Goal: Transaction & Acquisition: Purchase product/service

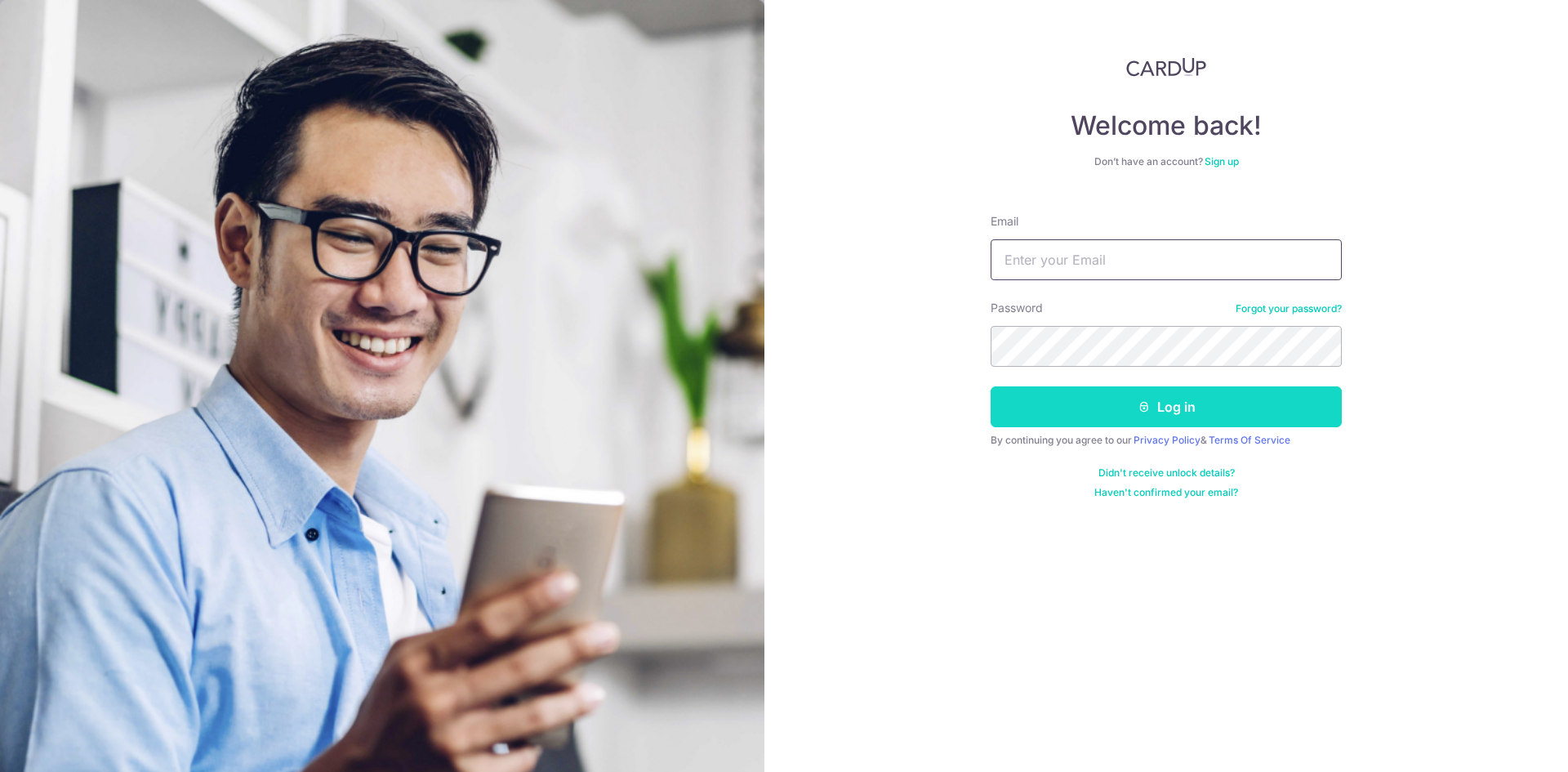
type input "[EMAIL_ADDRESS][DOMAIN_NAME]"
click at [1135, 403] on button "Log in" at bounding box center [1167, 407] width 352 height 41
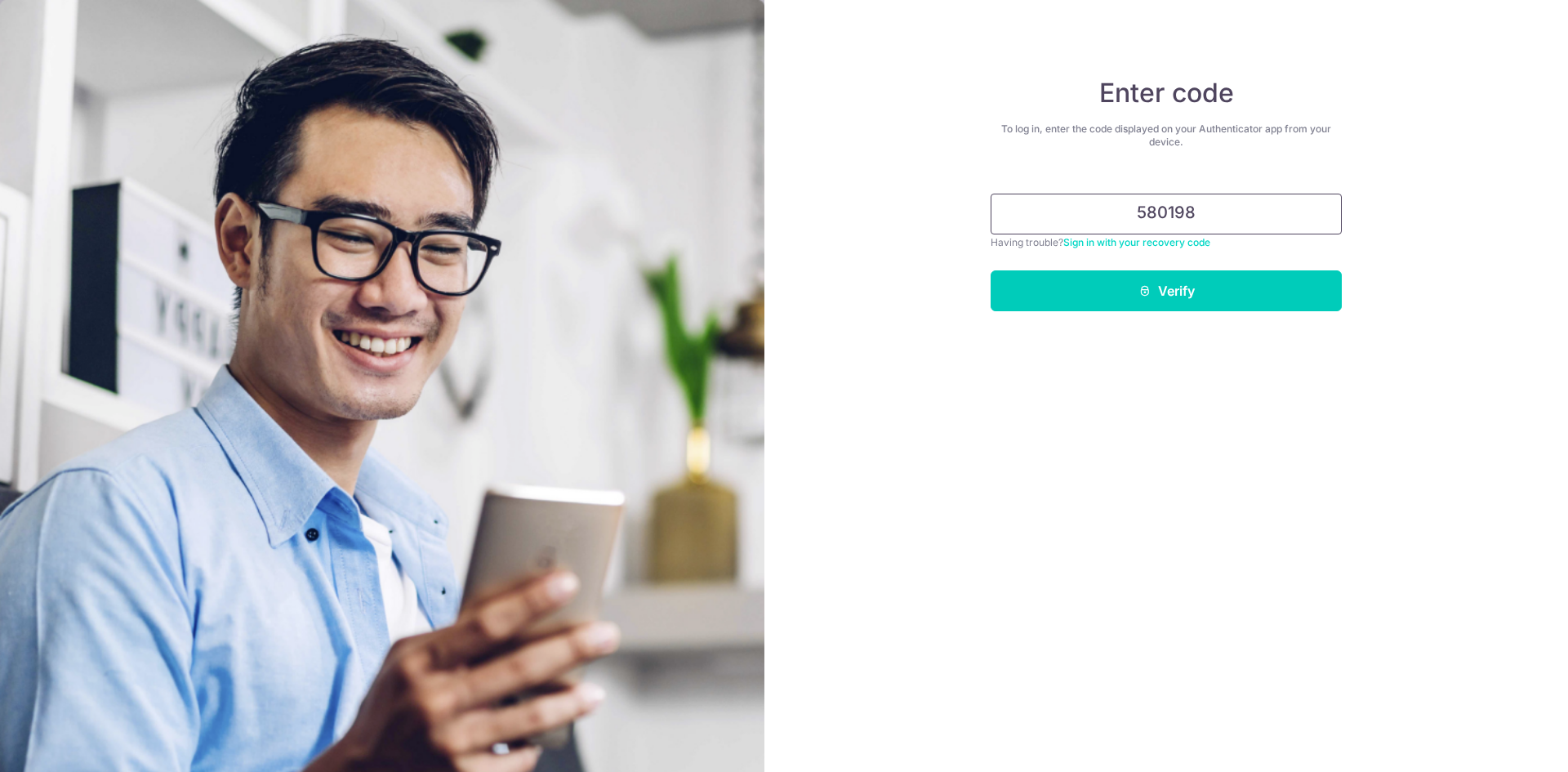
type input "580198"
click at [991, 271] on button "Verify" at bounding box center [1167, 291] width 352 height 41
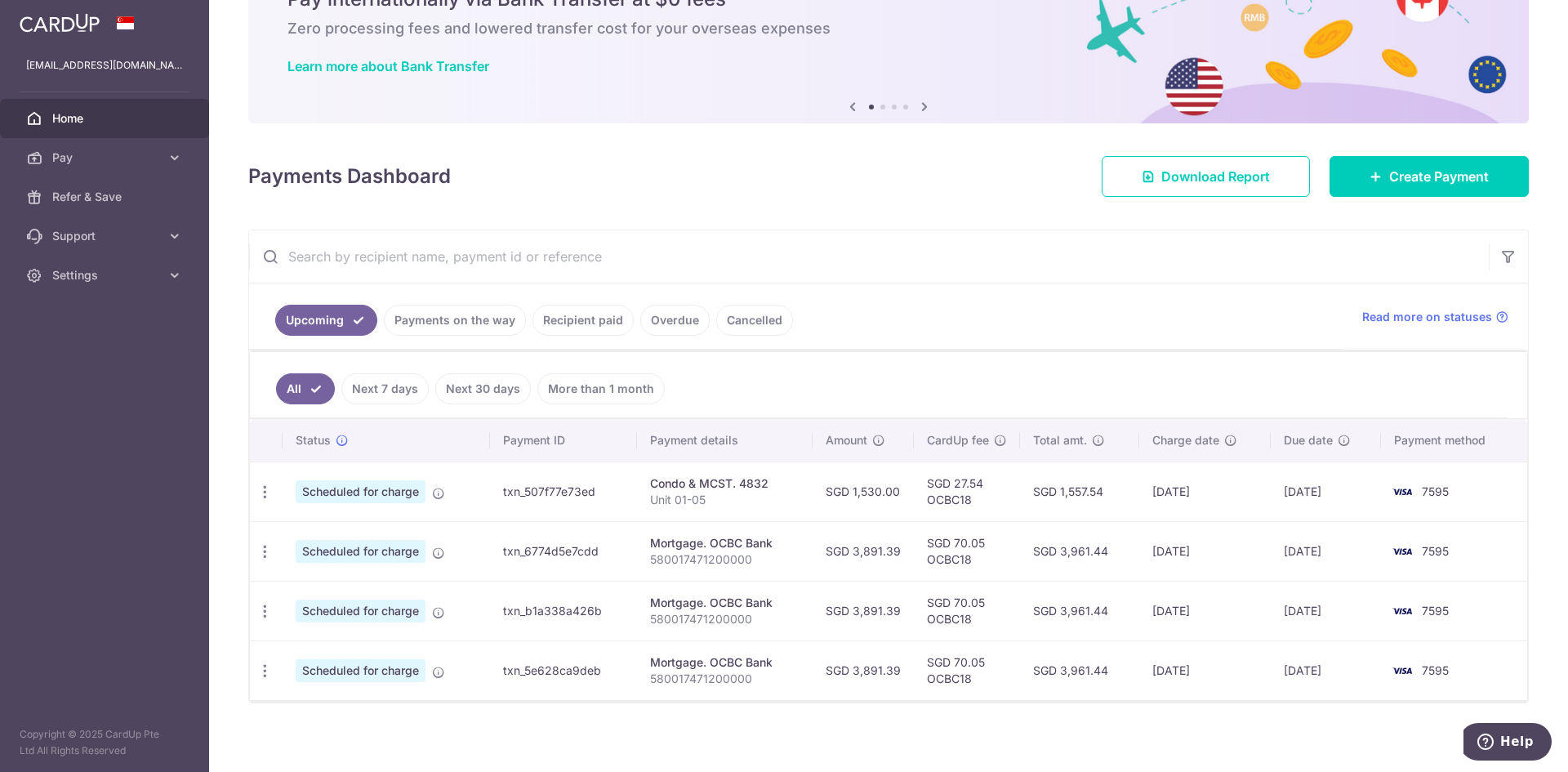
scroll to position [94, 0]
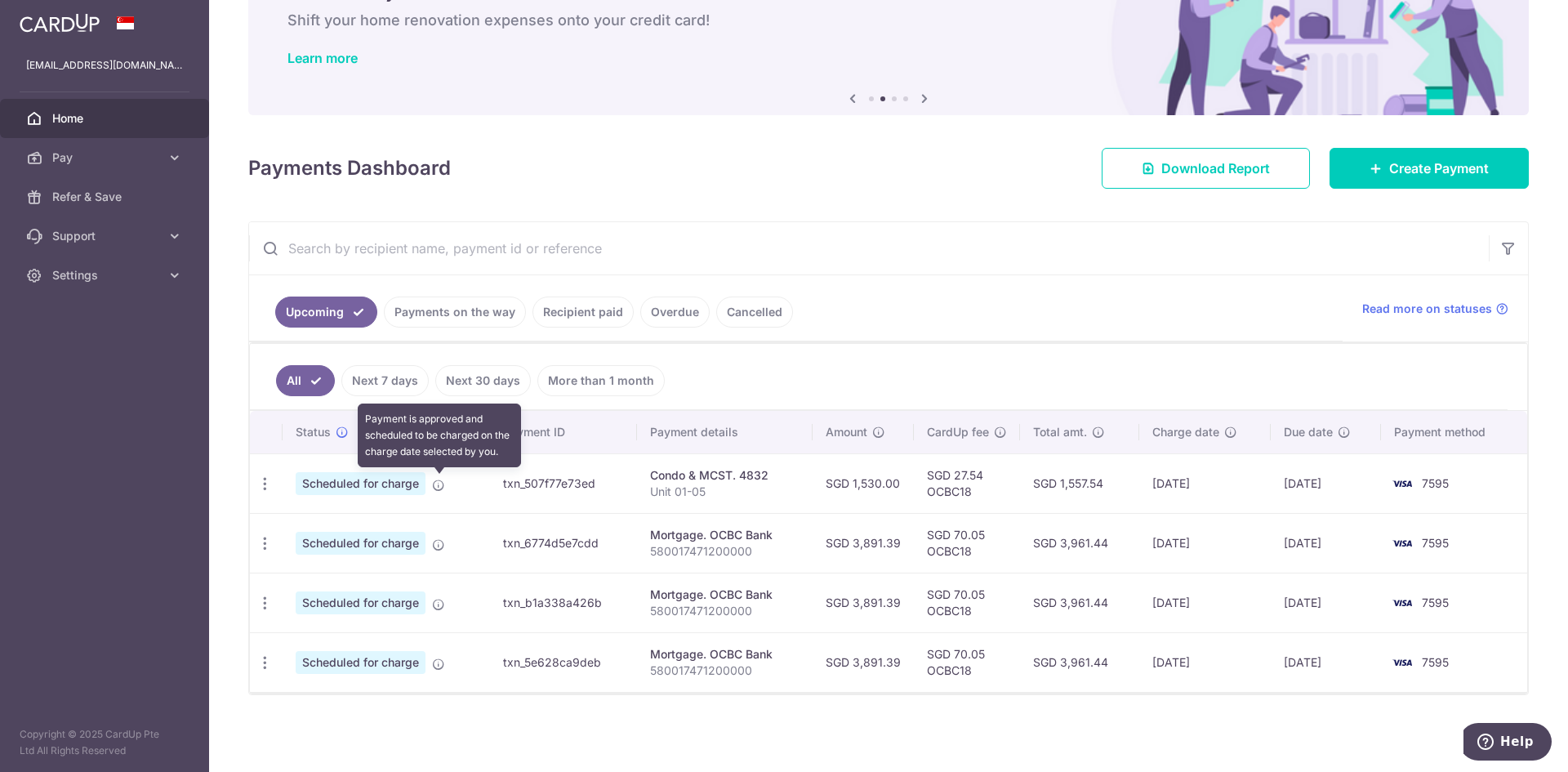
click at [443, 485] on icon at bounding box center [438, 485] width 13 height 13
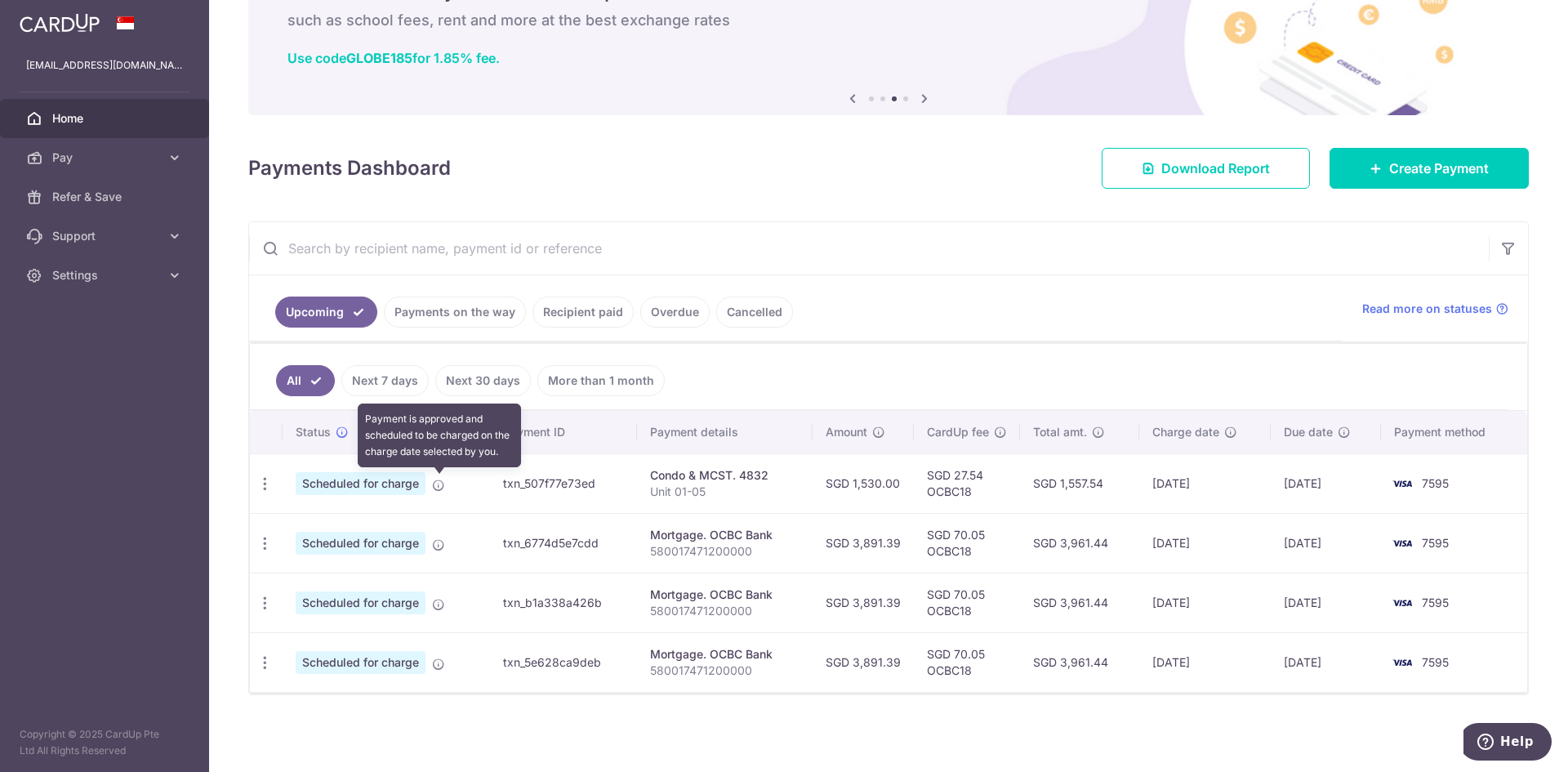
click at [437, 481] on icon at bounding box center [438, 485] width 13 height 13
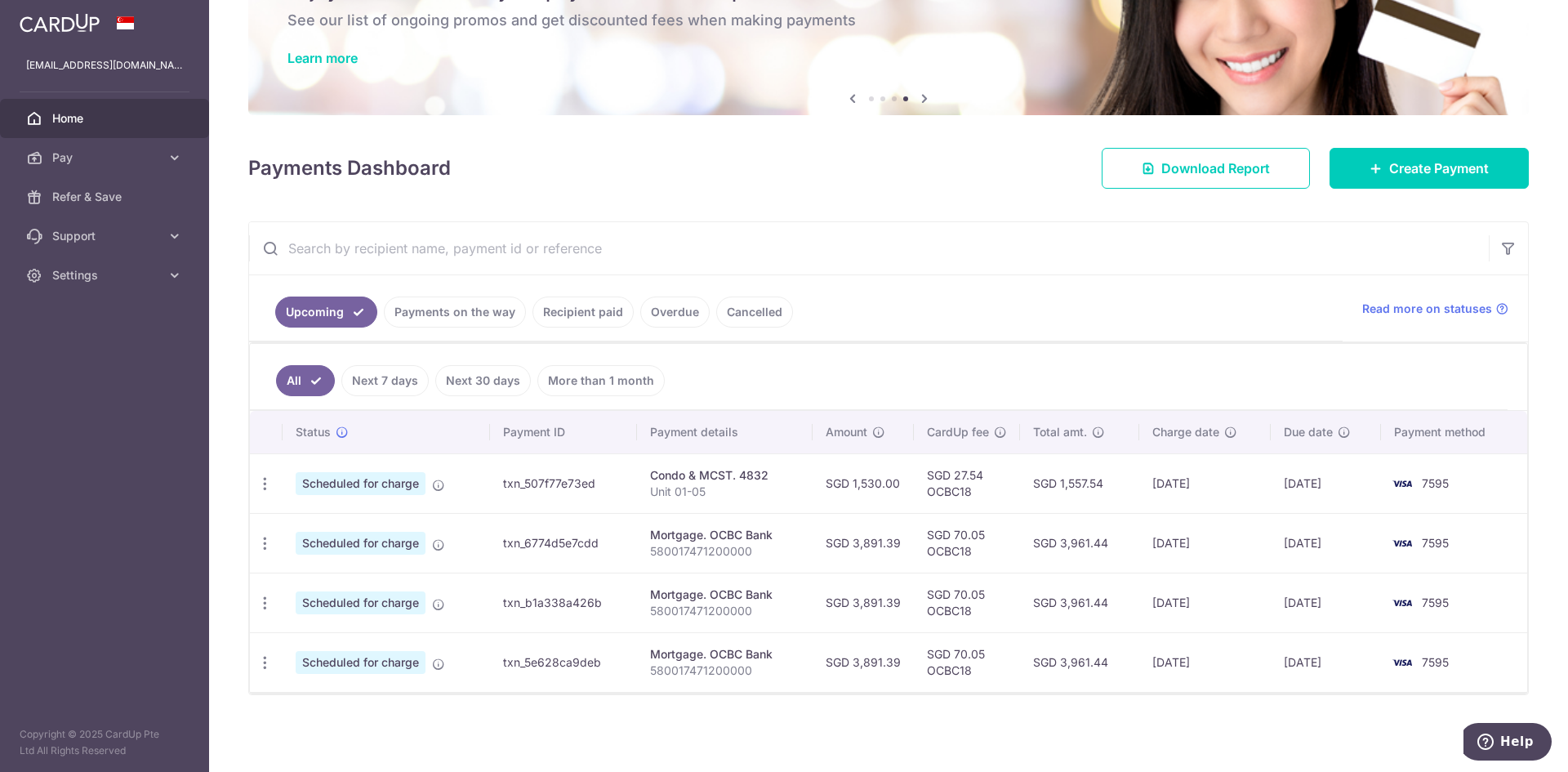
click at [399, 481] on span "Scheduled for charge" at bounding box center [361, 483] width 130 height 23
click at [265, 482] on icon "button" at bounding box center [265, 483] width 17 height 17
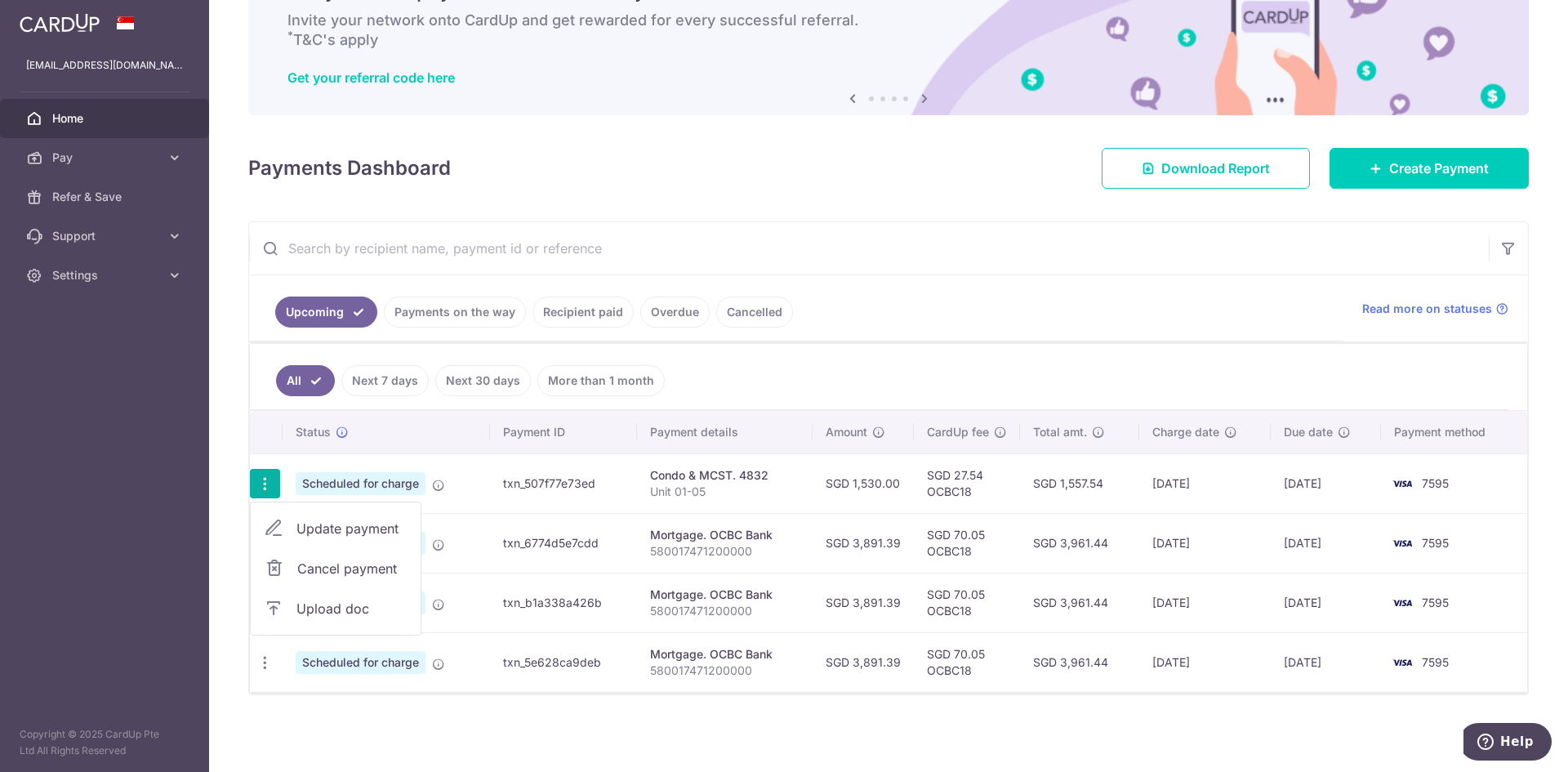
click at [316, 571] on span "Cancel payment" at bounding box center [352, 568] width 110 height 20
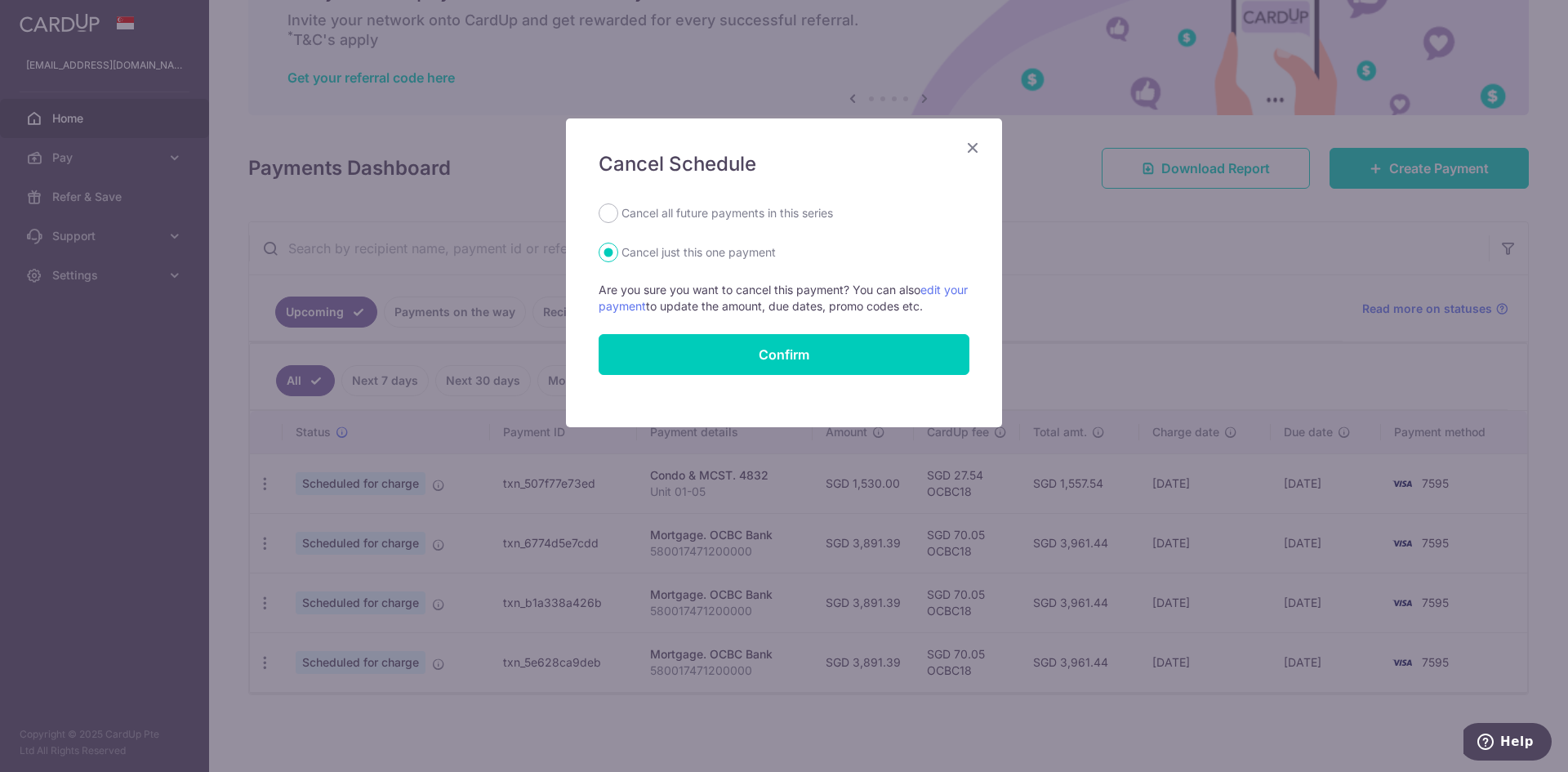
click at [776, 218] on label "Cancel all future payments in this series" at bounding box center [727, 213] width 212 height 20
click at [618, 218] on input "Cancel all future payments in this series" at bounding box center [608, 213] width 20 height 20
radio input "true"
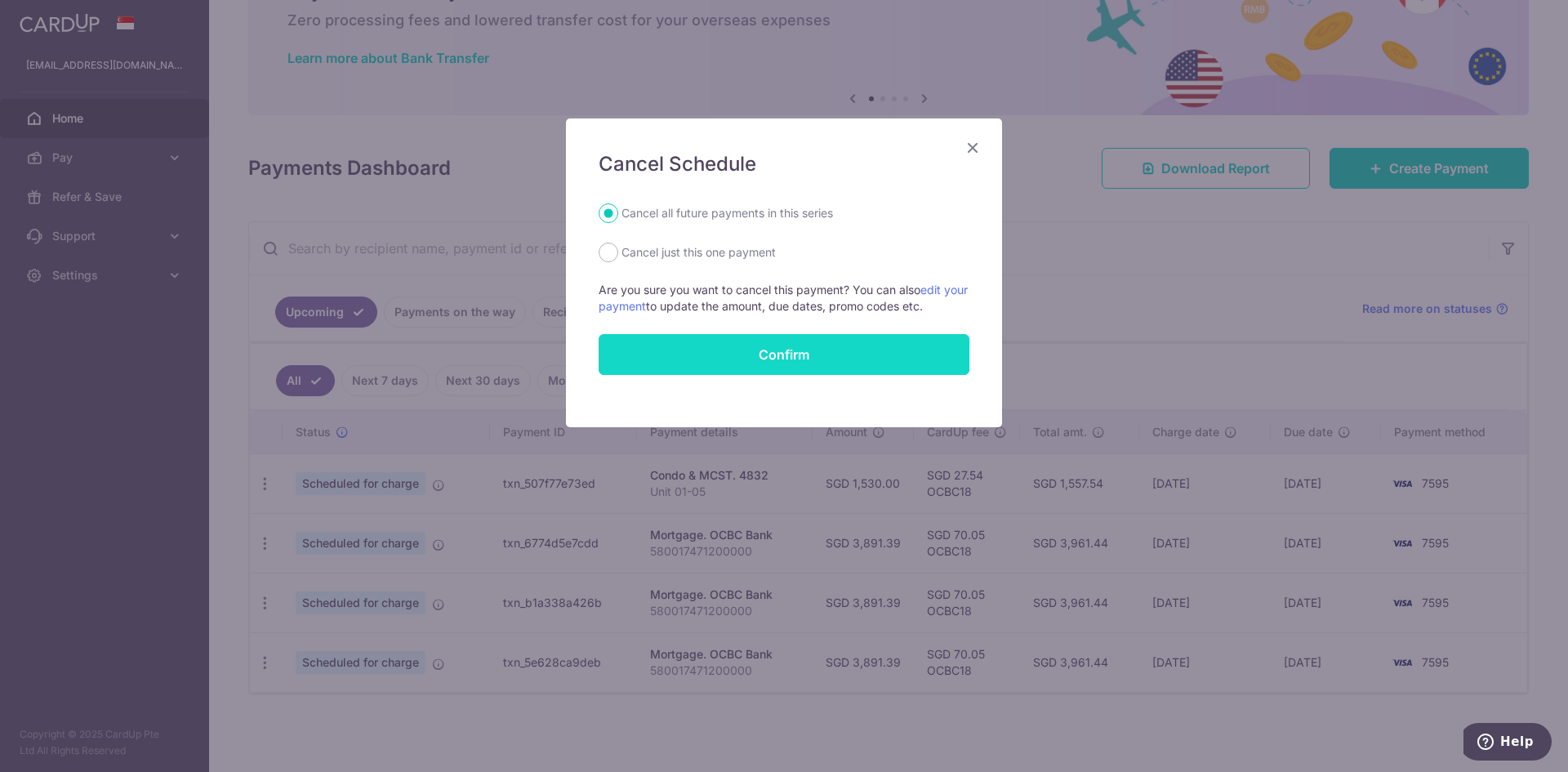
click at [770, 352] on button "Confirm" at bounding box center [784, 355] width 371 height 41
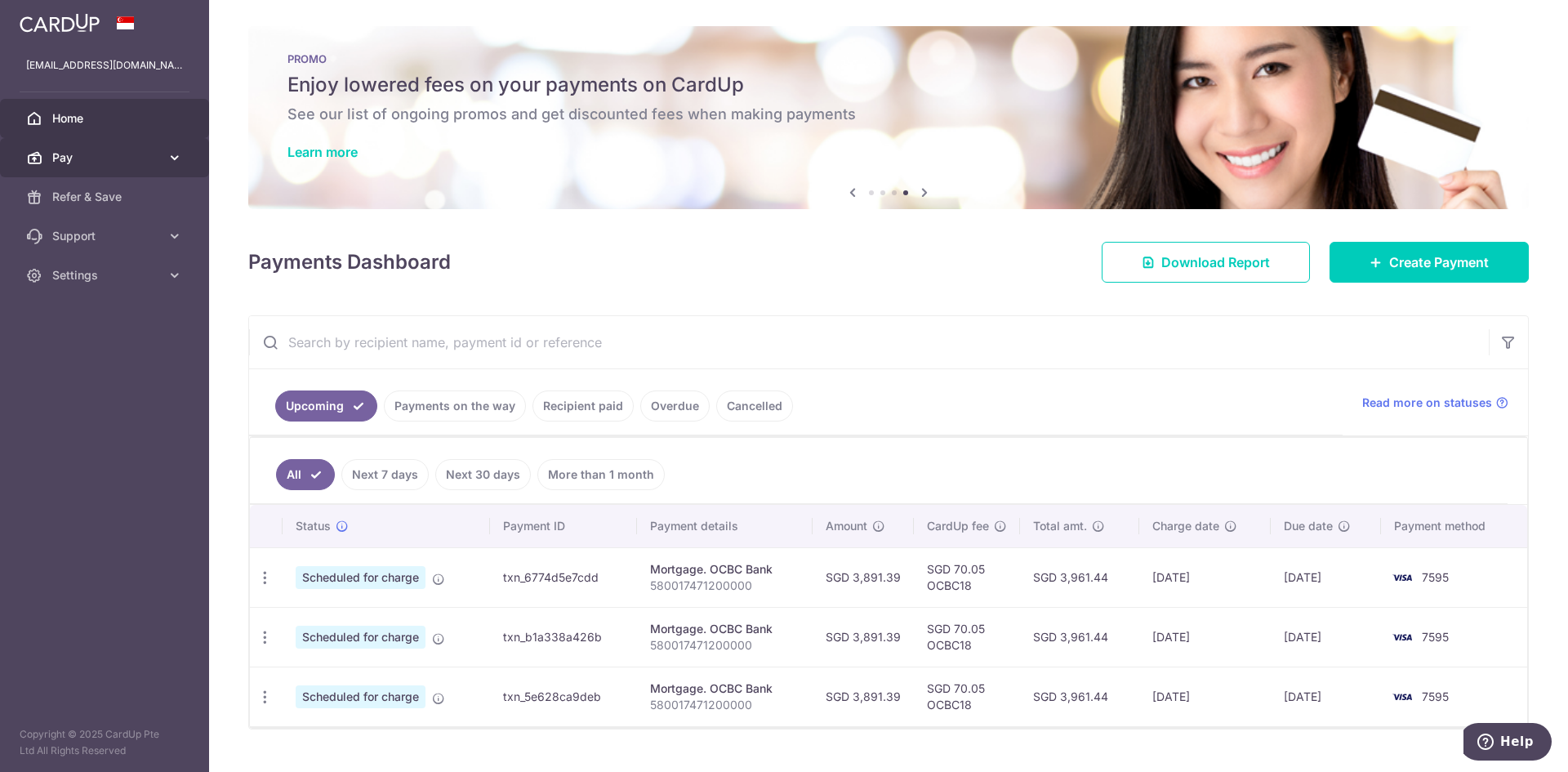
click at [150, 157] on span "Pay" at bounding box center [106, 158] width 108 height 16
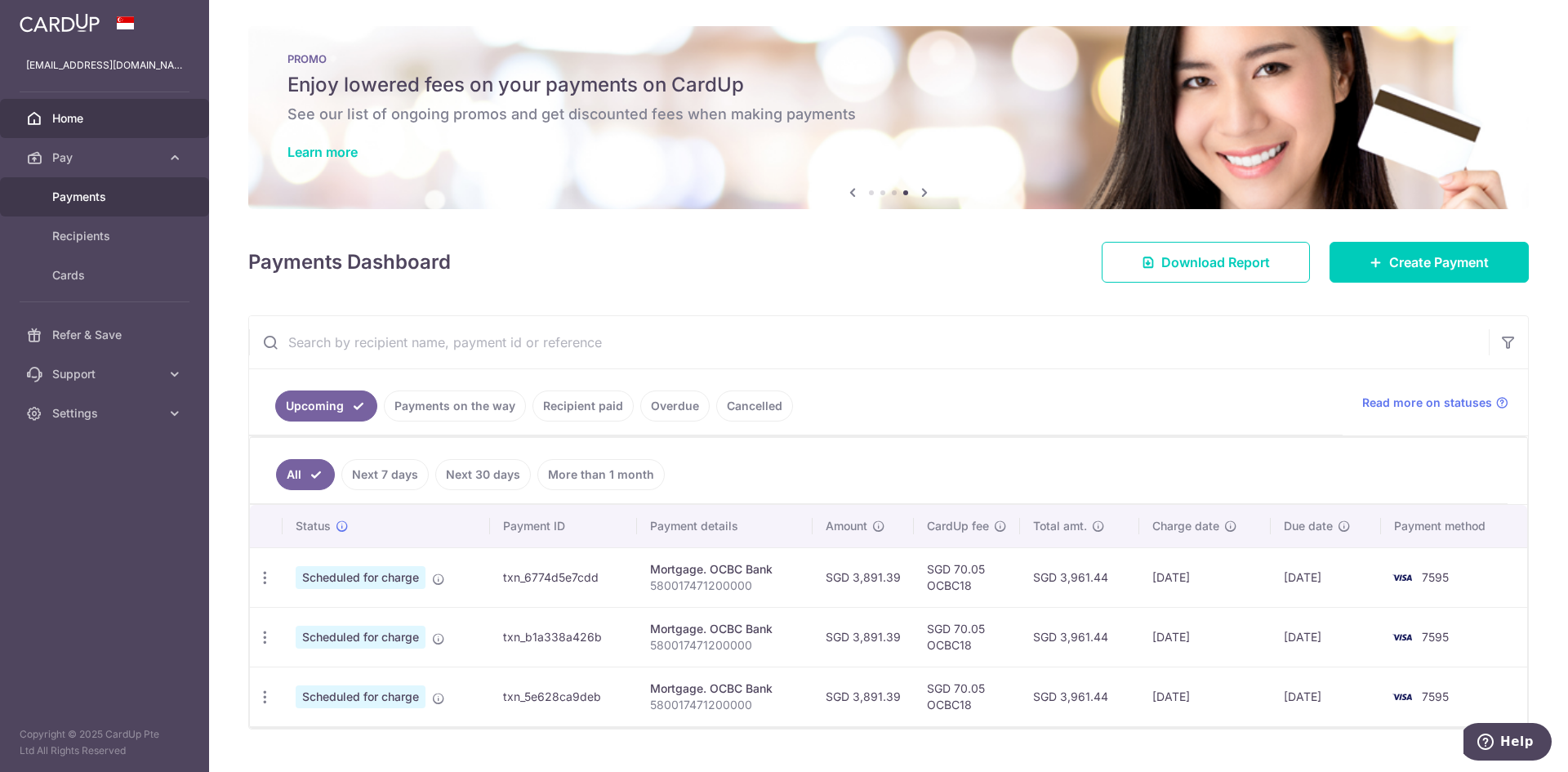
click at [126, 196] on span "Payments" at bounding box center [106, 197] width 108 height 16
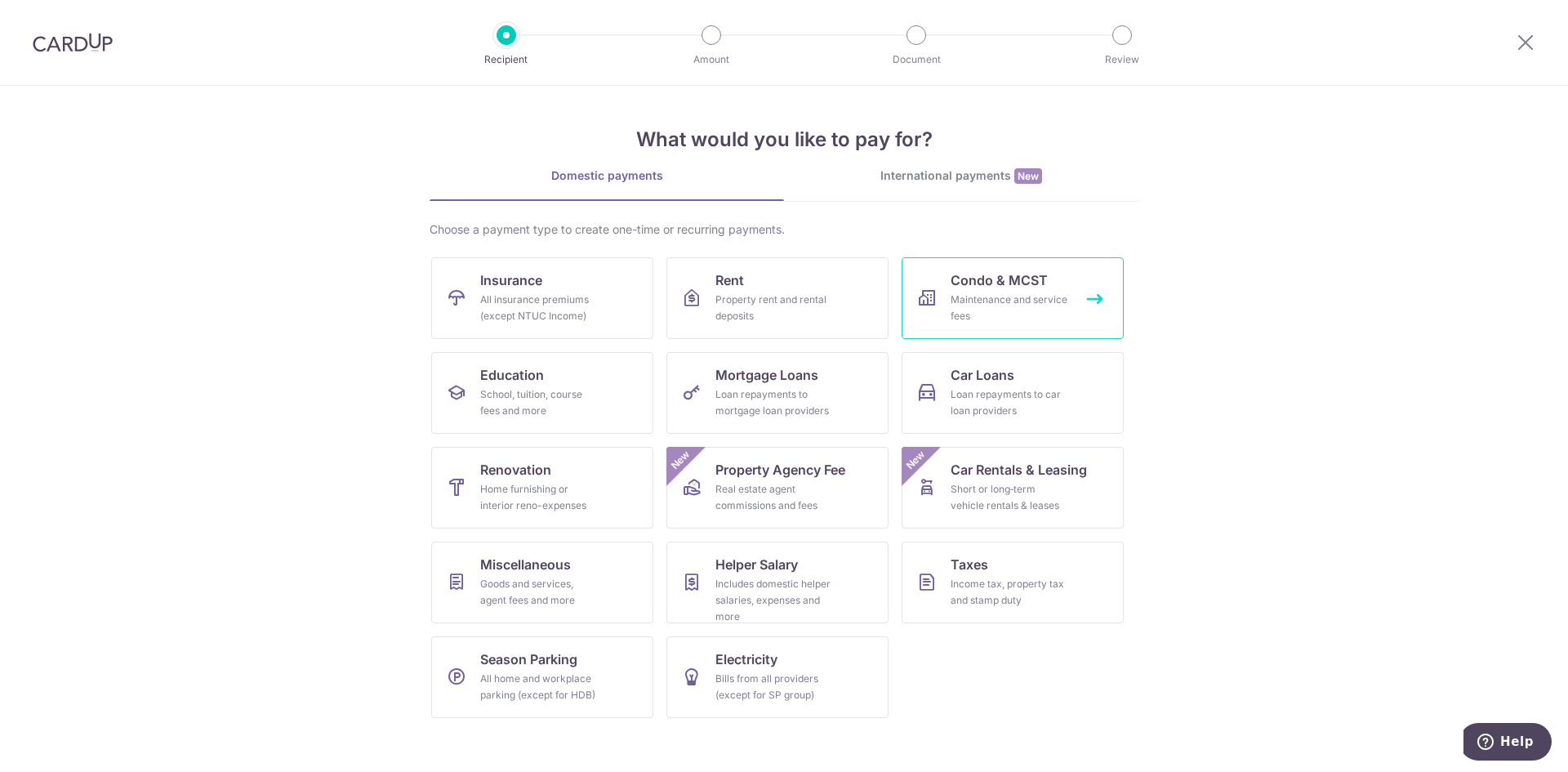
click at [1009, 267] on link "Condo & MCST Maintenance and service fees" at bounding box center [1013, 298] width 222 height 82
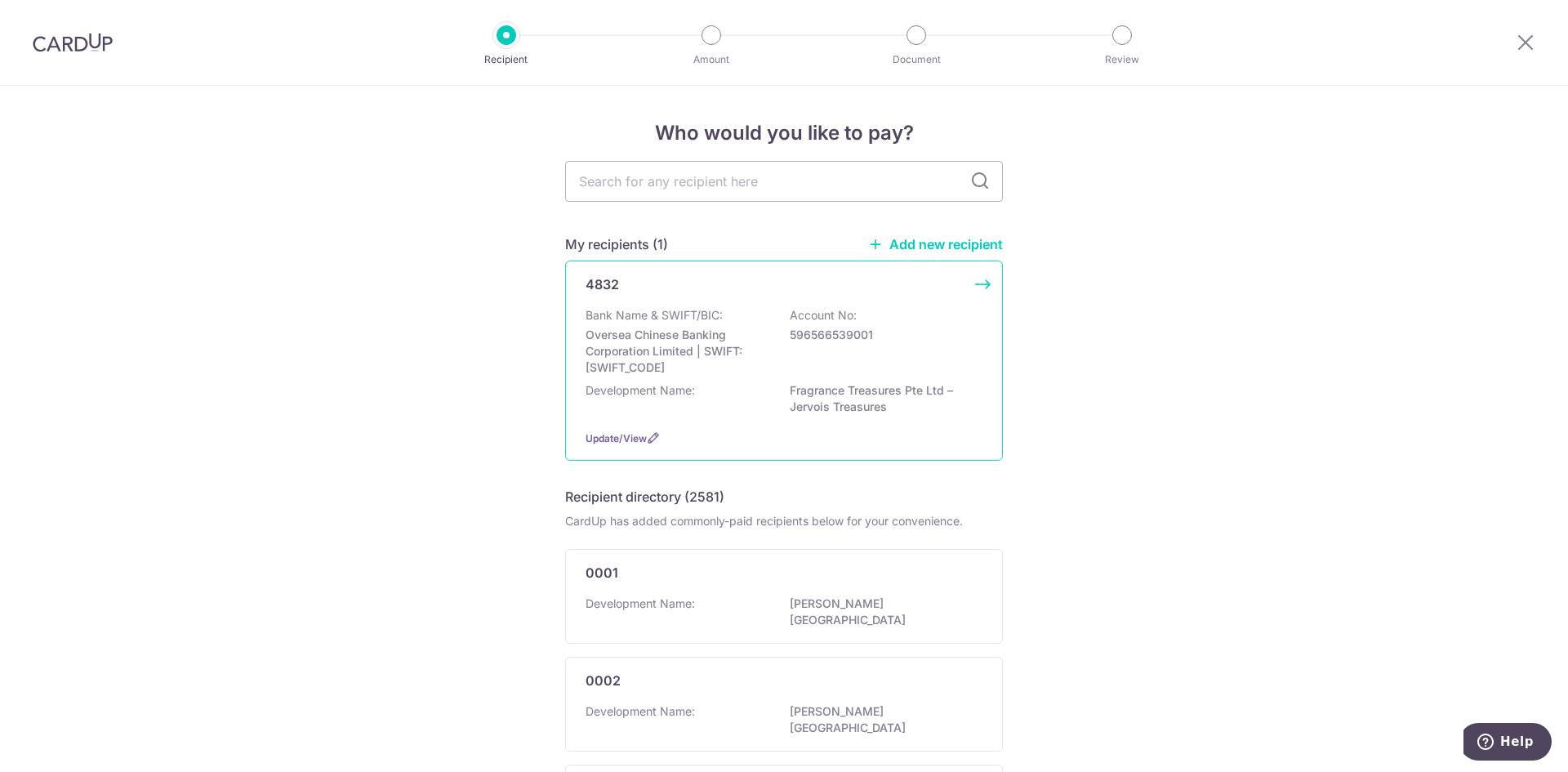
click at [602, 292] on p "4832" at bounding box center [602, 285] width 34 height 20
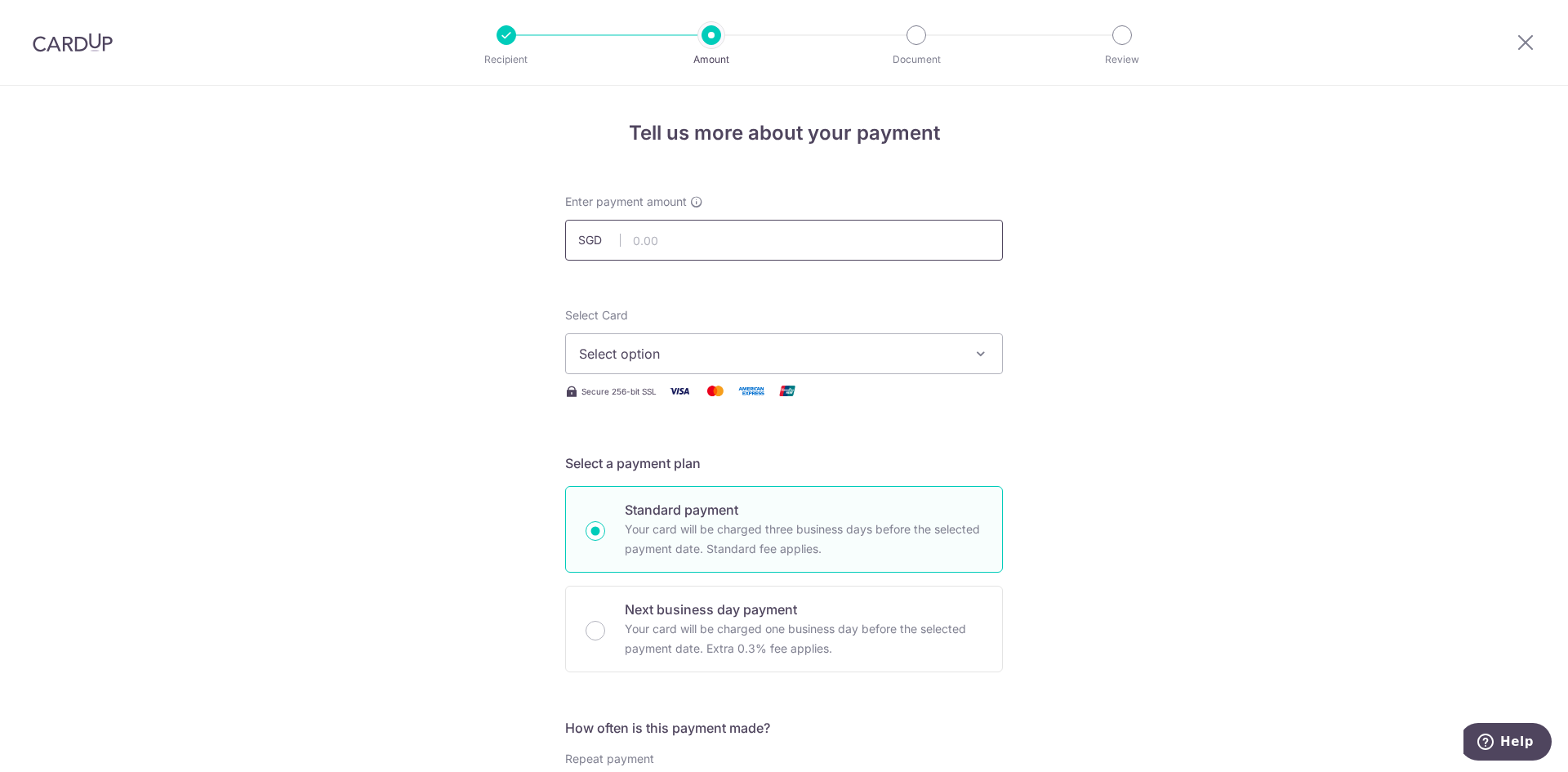
click at [654, 245] on input "text" at bounding box center [783, 240] width 437 height 41
type input "1,710.00"
click at [963, 362] on button "Select option" at bounding box center [783, 354] width 437 height 41
click at [826, 465] on span "**** 7595" at bounding box center [783, 470] width 410 height 20
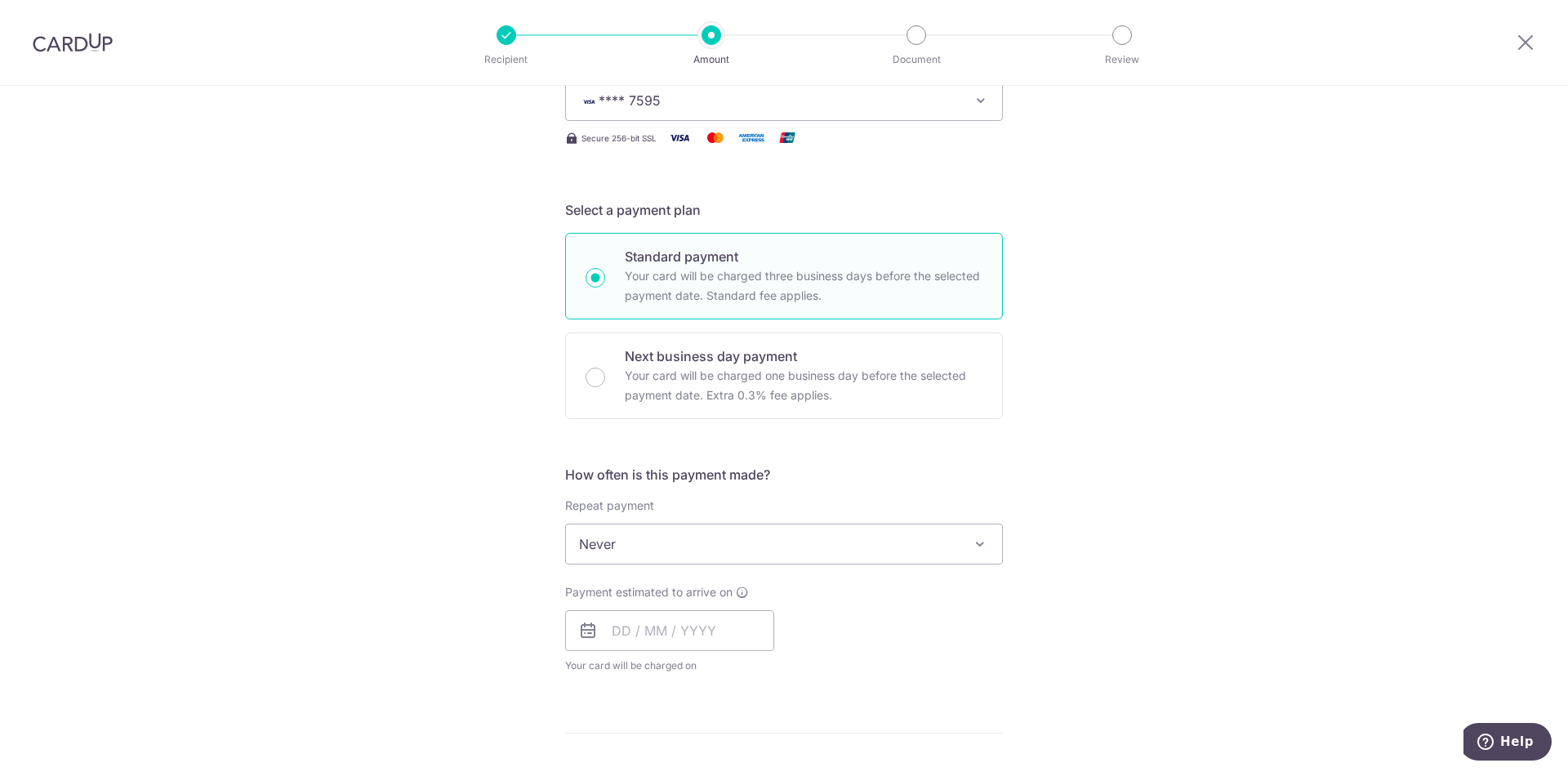
scroll to position [327, 0]
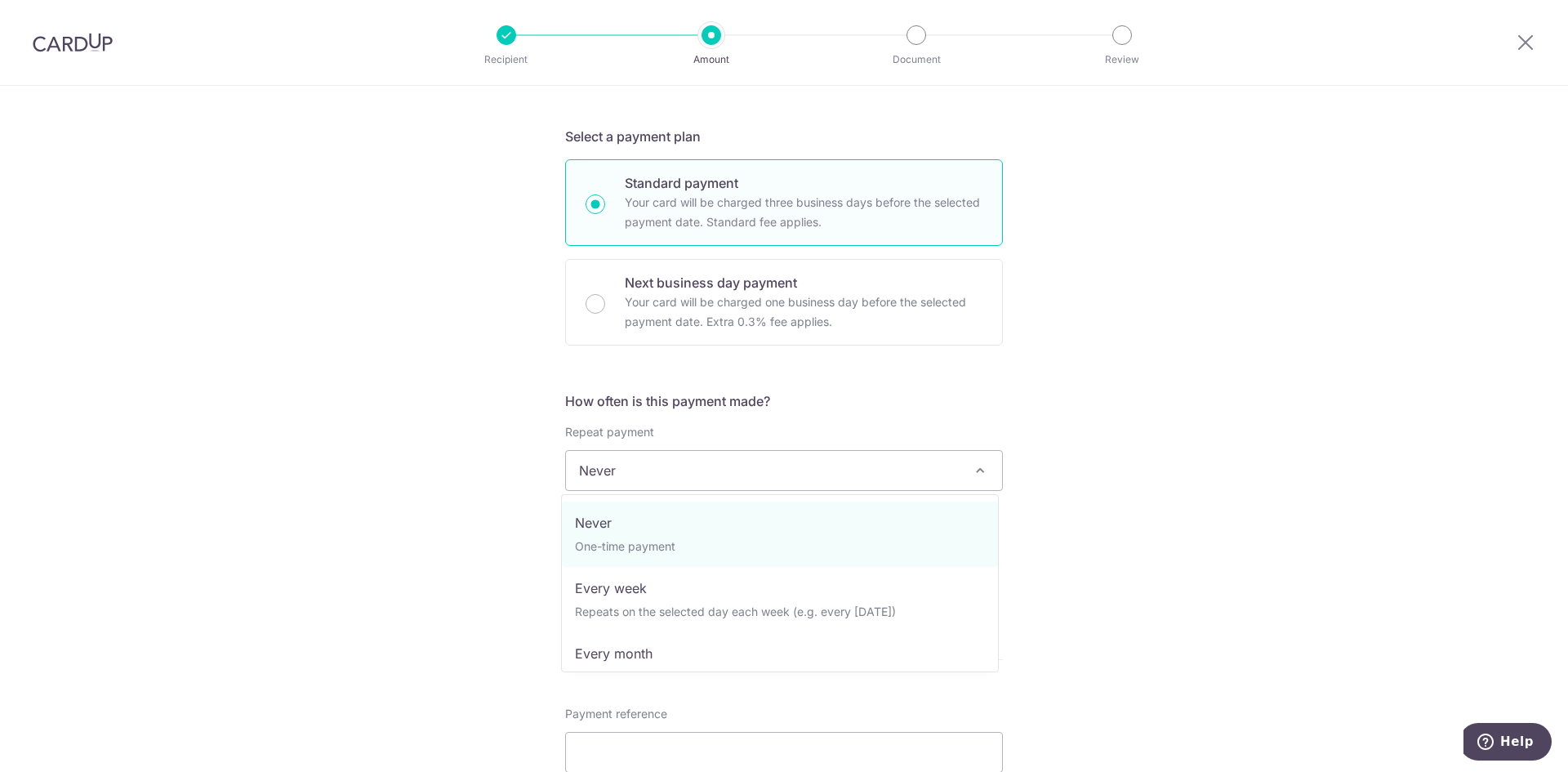
click at [979, 475] on span at bounding box center [980, 470] width 20 height 20
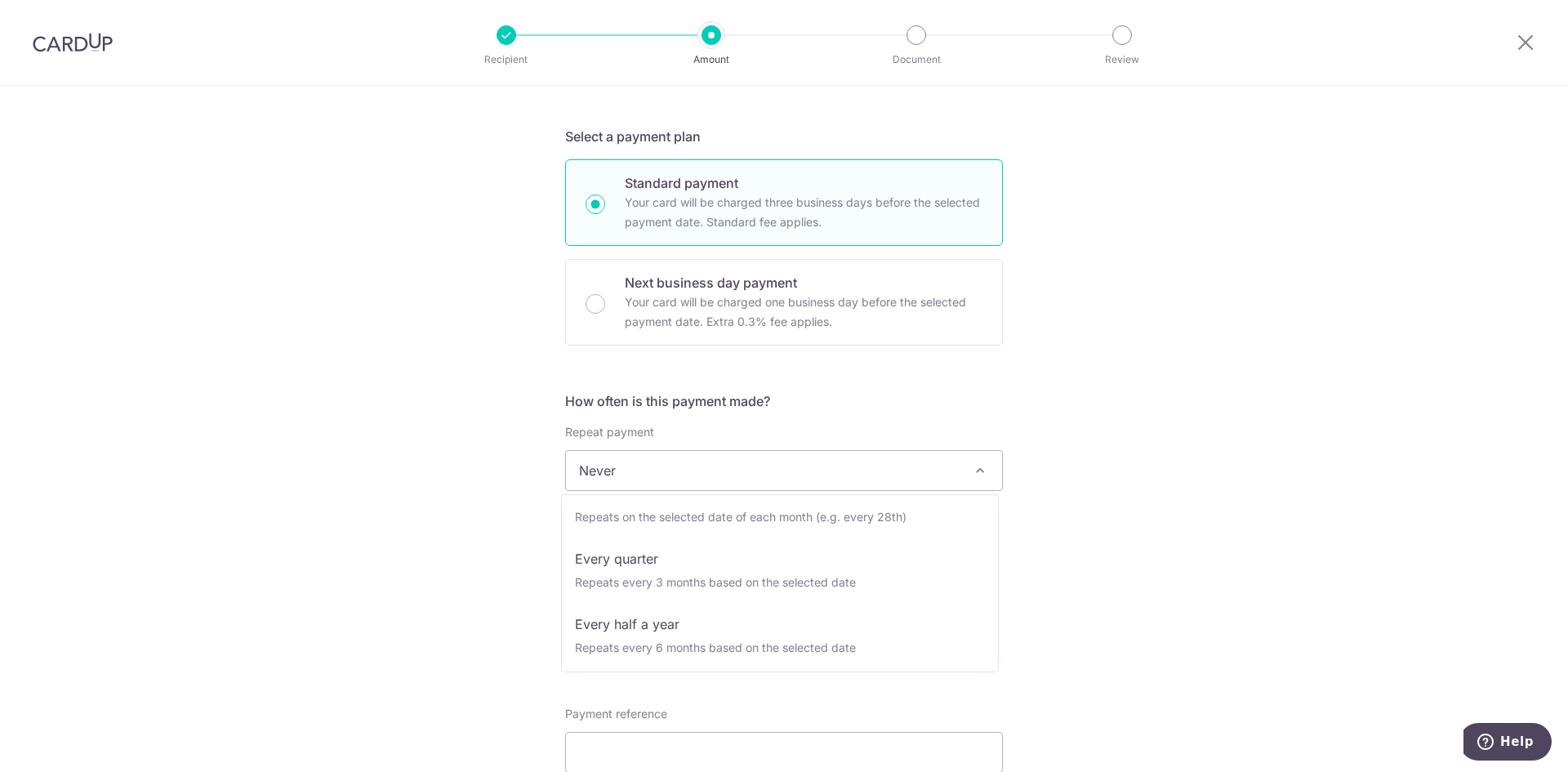
scroll to position [164, 0]
select select "4"
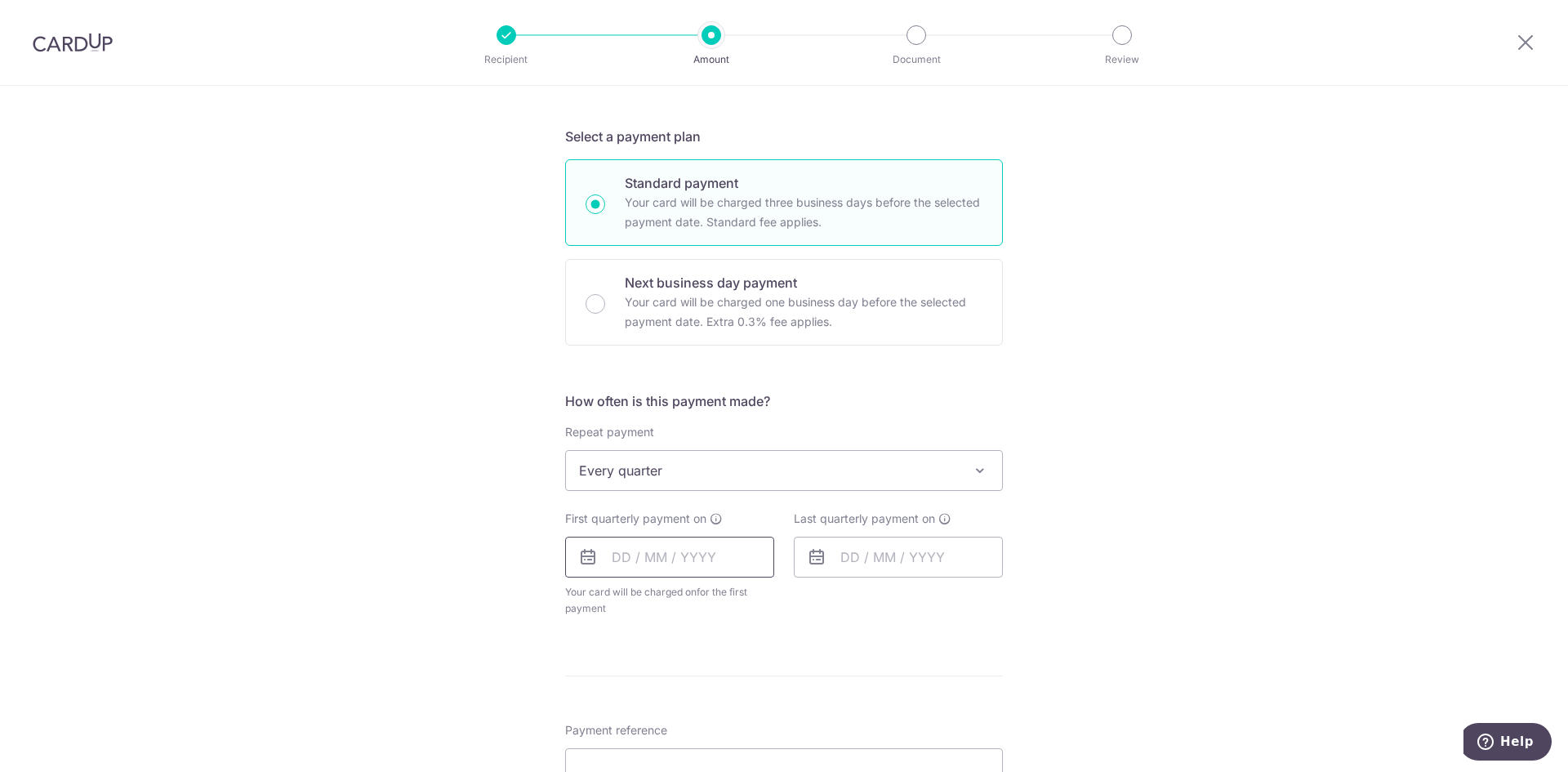
click at [620, 557] on input "text" at bounding box center [670, 557] width 209 height 41
click at [432, 622] on div "Tell us more about your payment Enter payment amount SGD 1,710.00 1710.00 Selec…" at bounding box center [784, 505] width 1568 height 1494
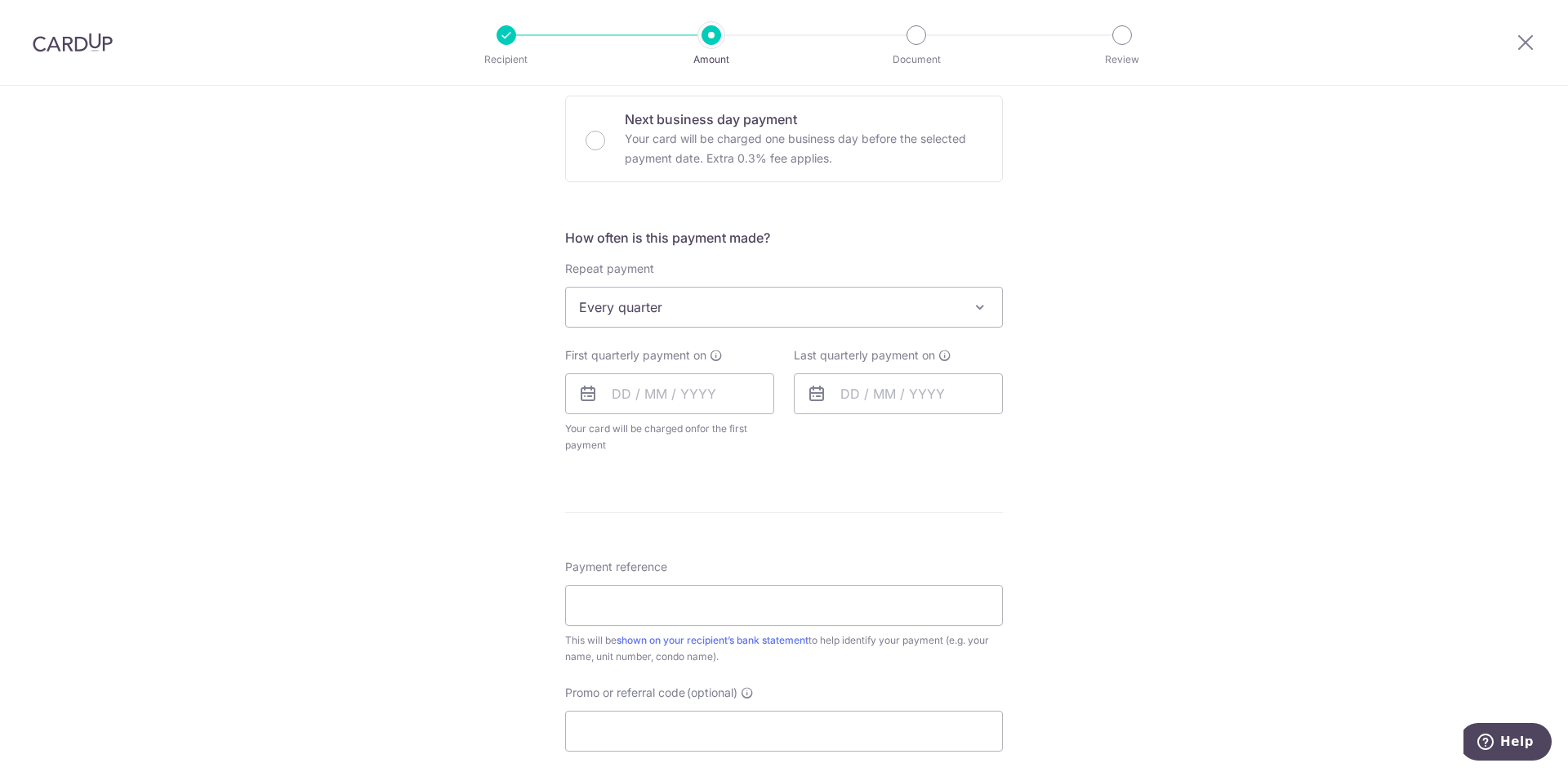
click at [583, 399] on icon at bounding box center [588, 394] width 20 height 20
drag, startPoint x: 594, startPoint y: 396, endPoint x: 603, endPoint y: 396, distance: 9.0
click at [594, 396] on input "text" at bounding box center [670, 394] width 209 height 41
click at [754, 543] on link "10" at bounding box center [762, 542] width 26 height 26
type input "[DATE]"
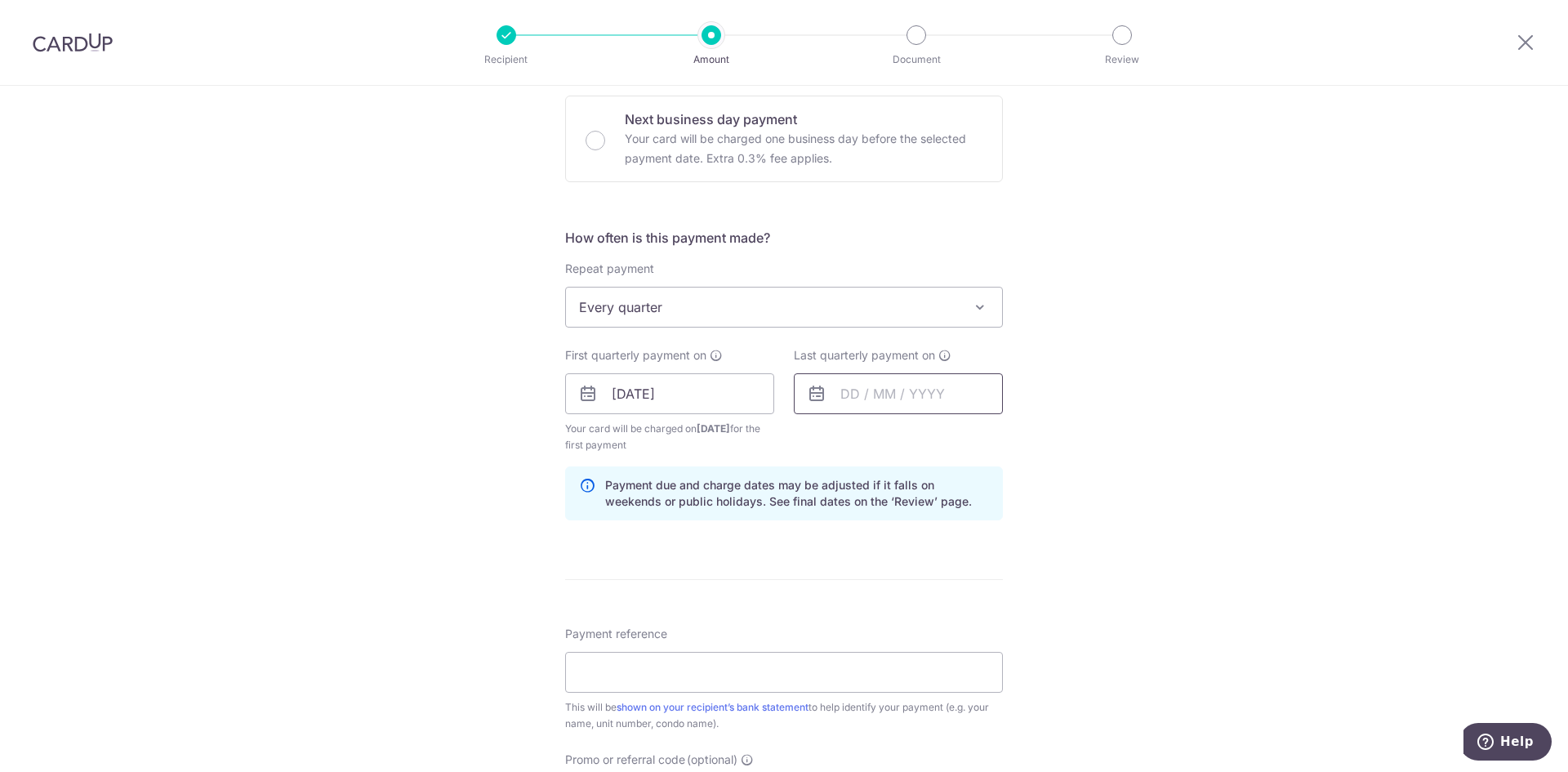
click at [842, 397] on input "text" at bounding box center [898, 394] width 209 height 41
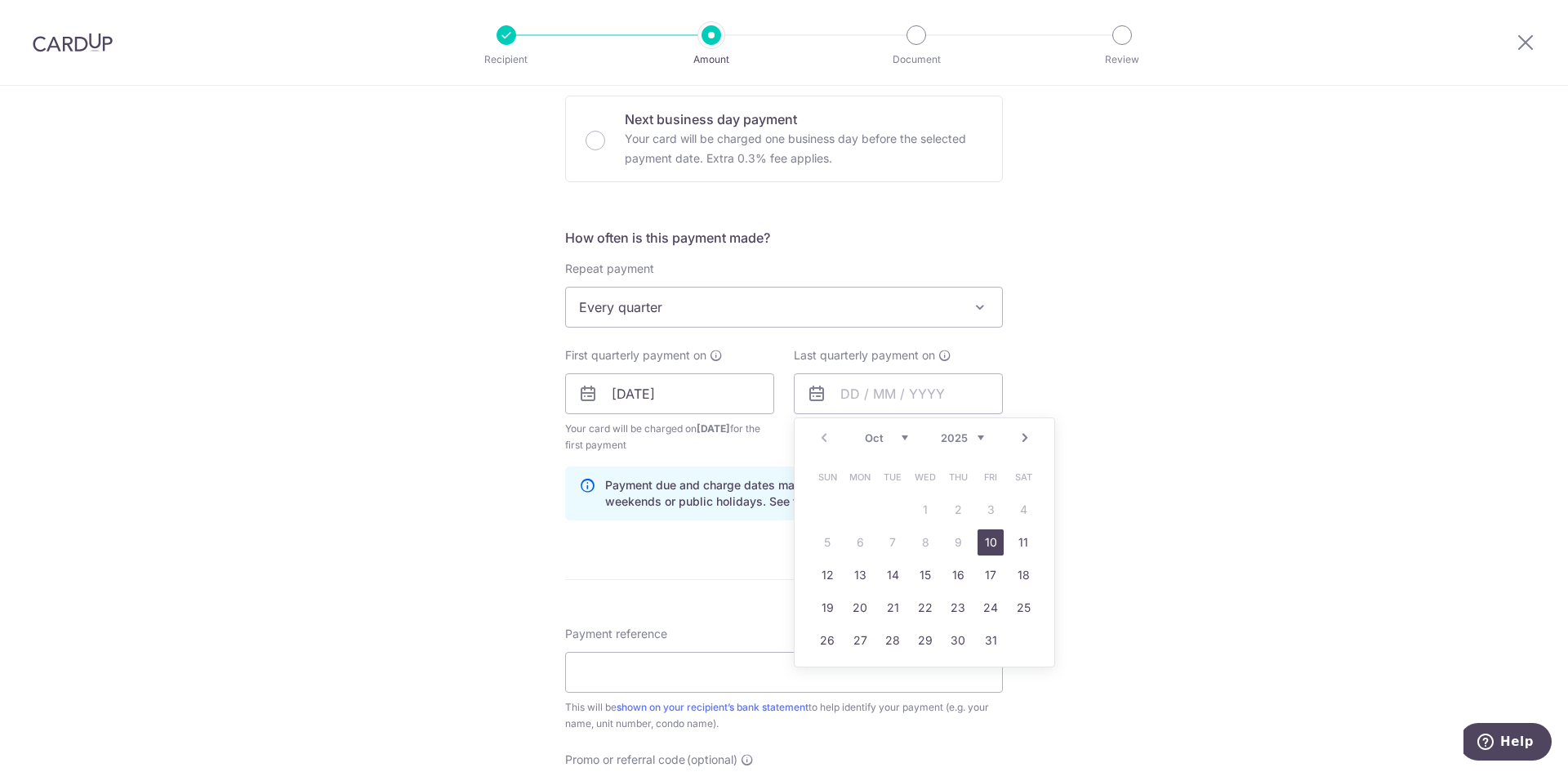
click at [980, 438] on div "Prev Next Oct Nov Dec 2025 2026 2027 2028 2029 2030 2031 2032 2033 2034 2035" at bounding box center [925, 438] width 260 height 39
click at [974, 439] on select "2025 2026 2027 2028 2029 2030 2031 2032 2033 2034 2035" at bounding box center [962, 438] width 43 height 13
click at [1014, 536] on link "10" at bounding box center [1024, 542] width 26 height 26
type input "10/10/2026"
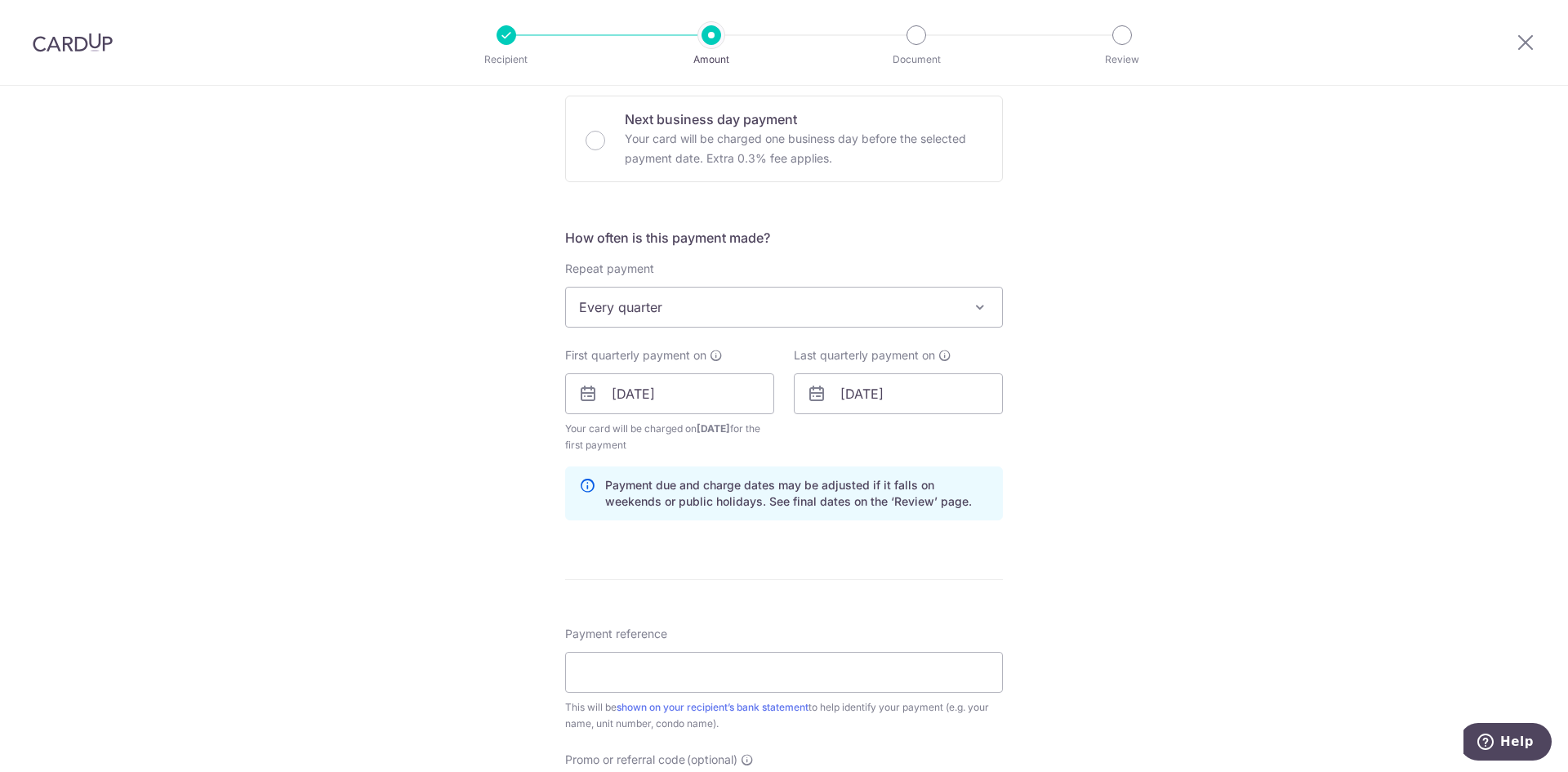
click at [1047, 382] on div "Tell us more about your payment Enter payment amount SGD 1,710.00 1710.00 Selec…" at bounding box center [784, 376] width 1568 height 1561
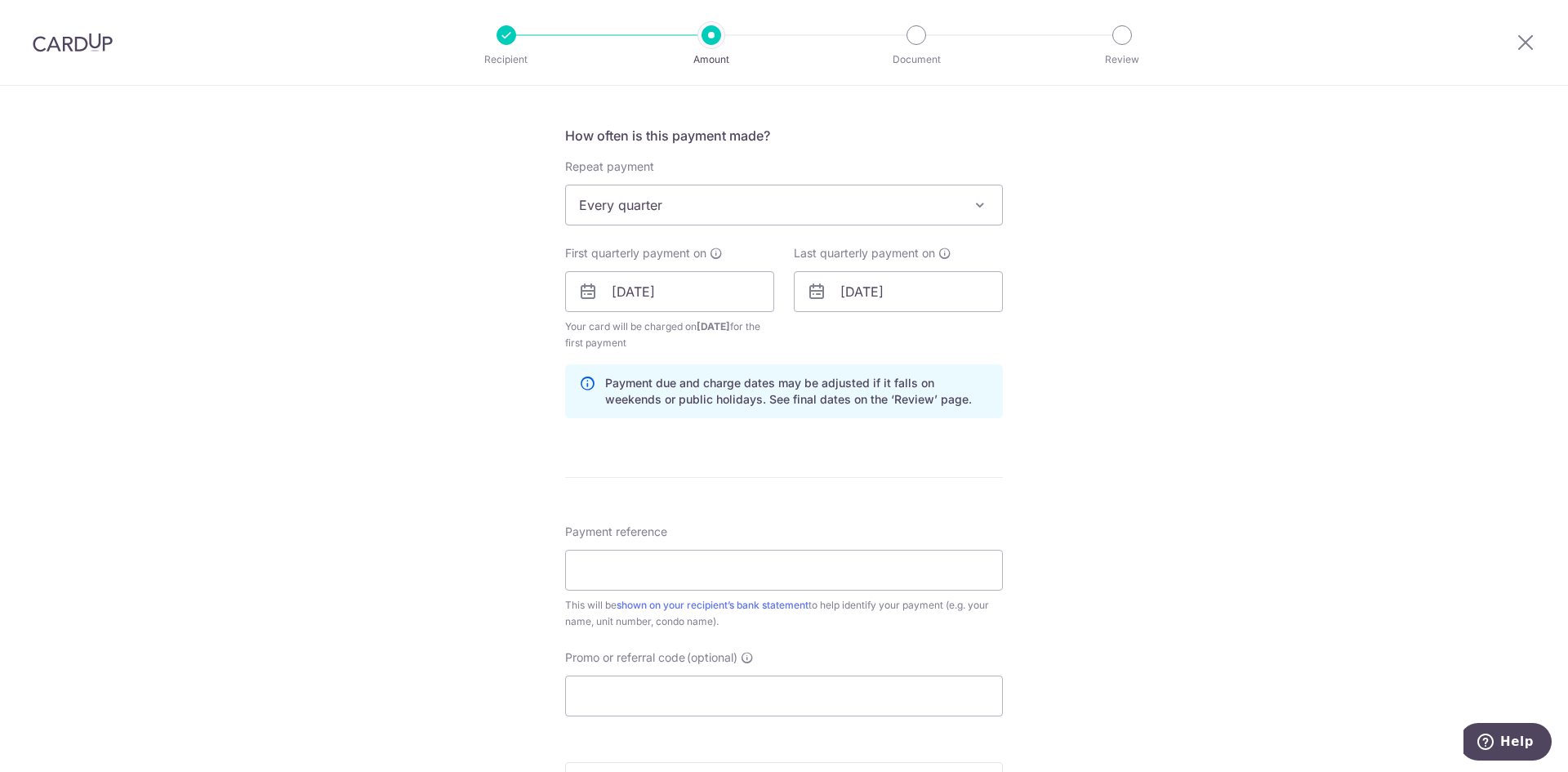
scroll to position [653, 0]
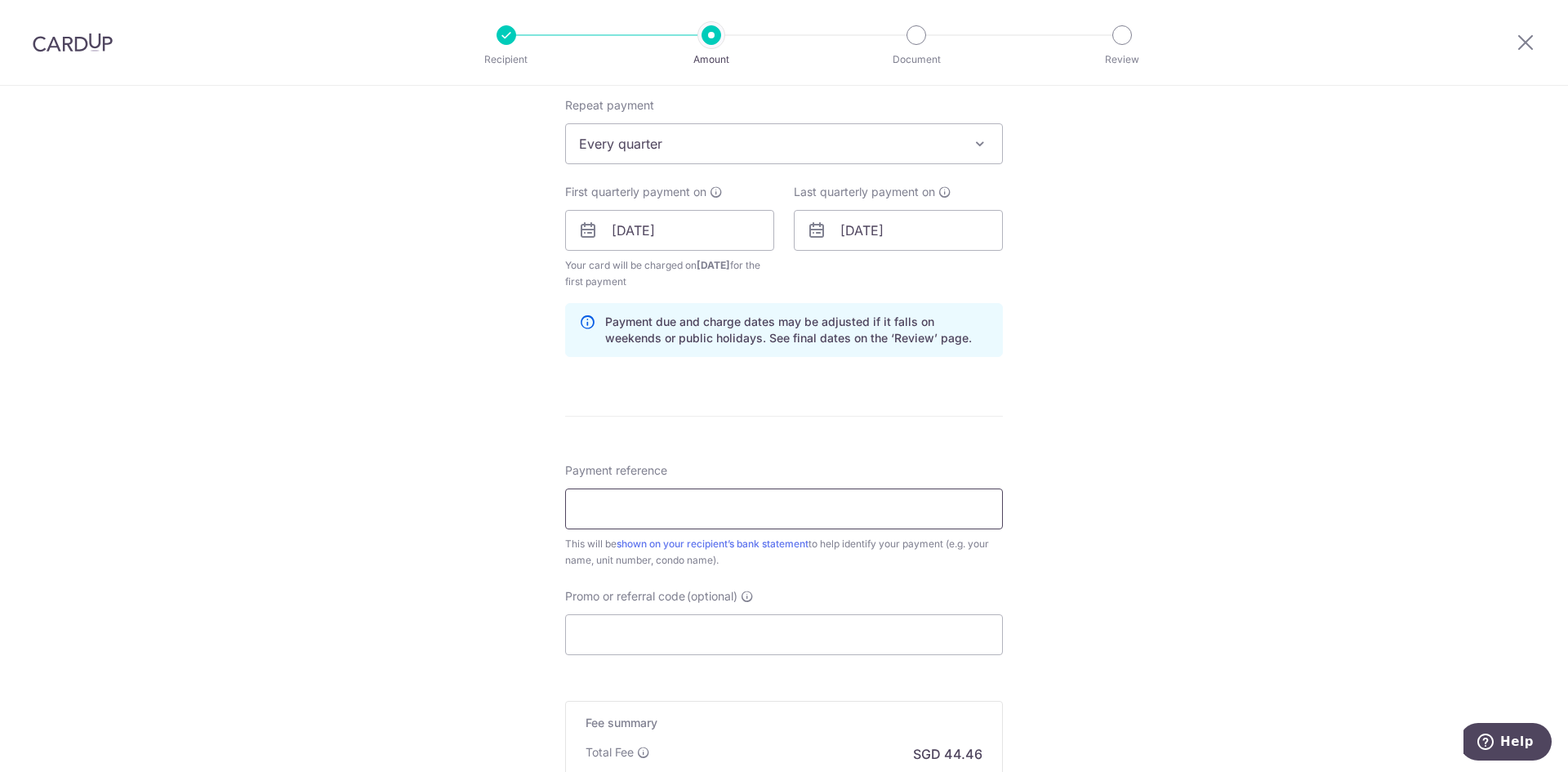
click at [868, 509] on input "Payment reference" at bounding box center [783, 509] width 437 height 41
type input "Unit 01-05"
click at [1081, 572] on div "Tell us more about your payment Enter payment amount SGD 1,710.00 1710.00 Selec…" at bounding box center [784, 213] width 1568 height 1561
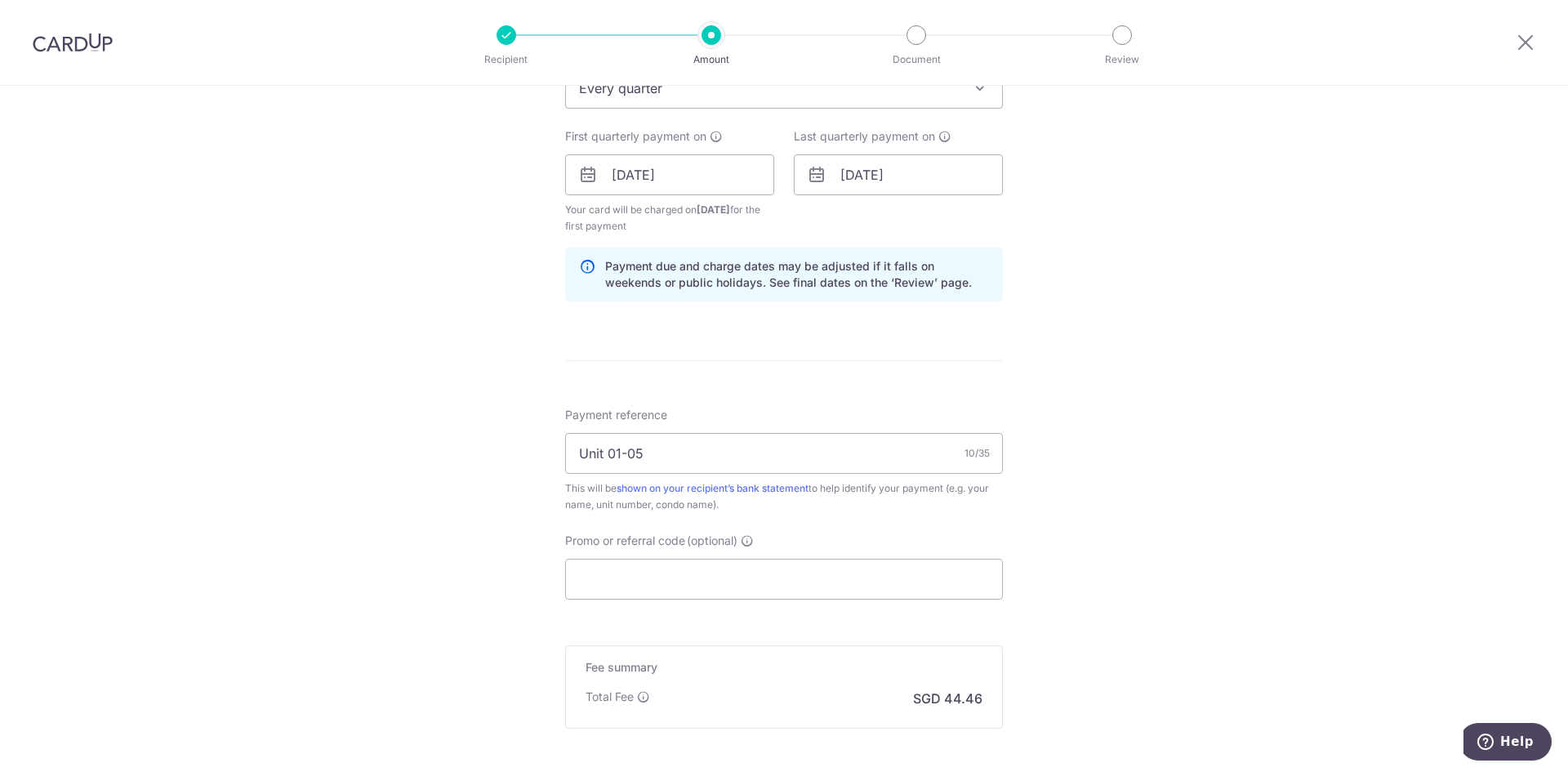
scroll to position [735, 0]
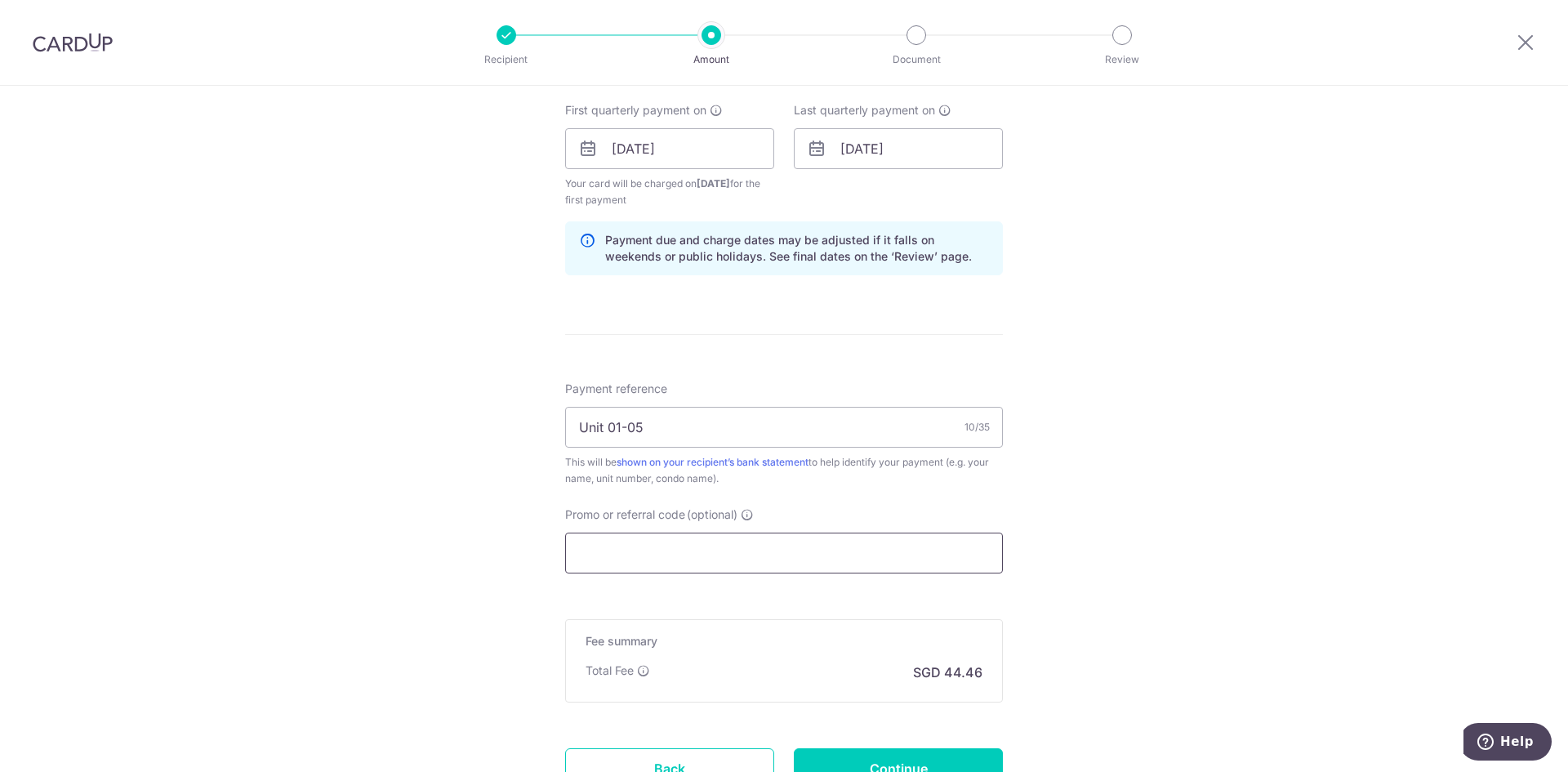
click at [863, 545] on input "Promo or referral code (optional)" at bounding box center [783, 553] width 437 height 41
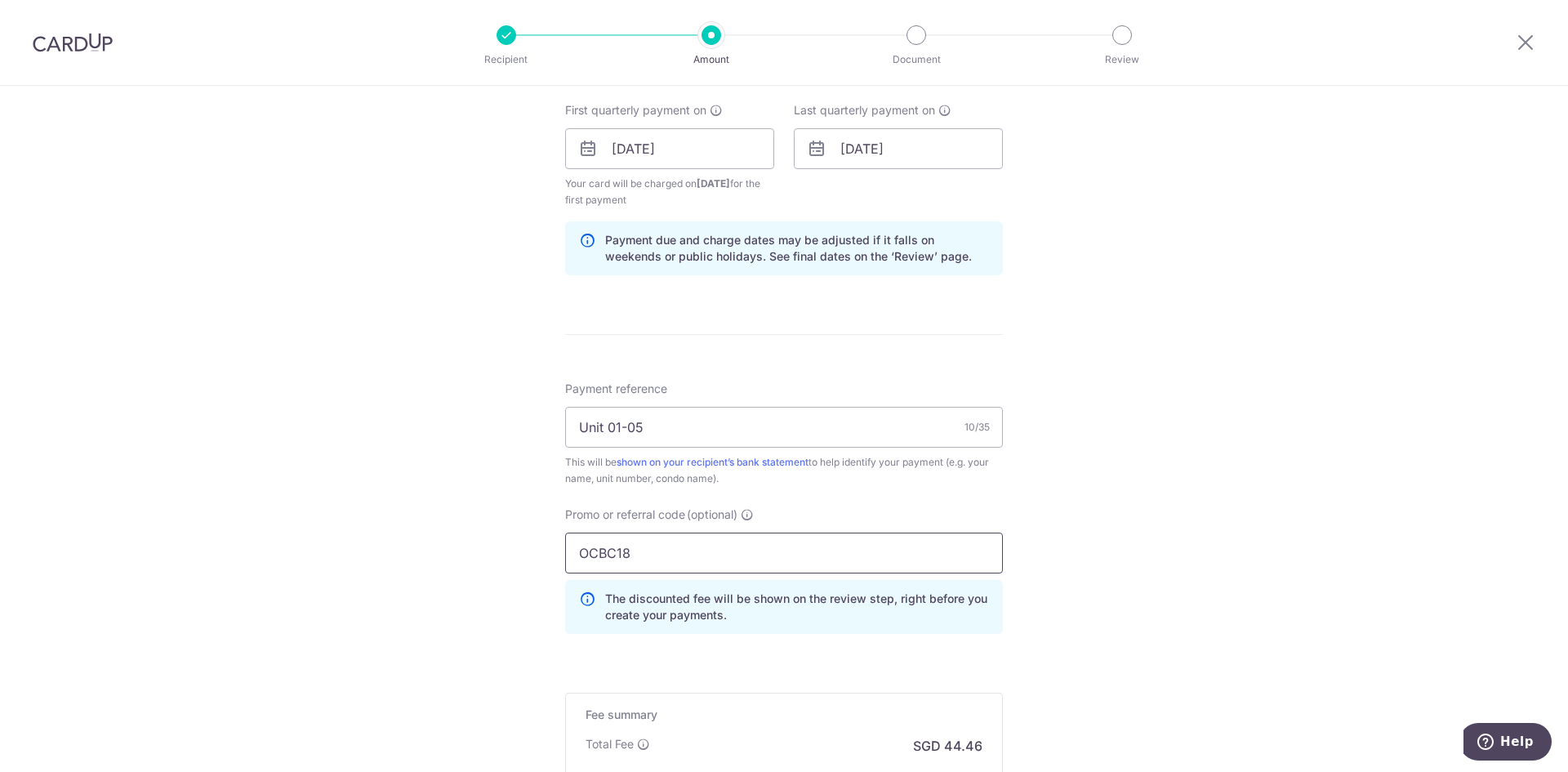
type input "OCBC18"
click at [1102, 503] on div "Tell us more about your payment Enter payment amount SGD 1,710.00 1710.00 Selec…" at bounding box center [784, 168] width 1568 height 1635
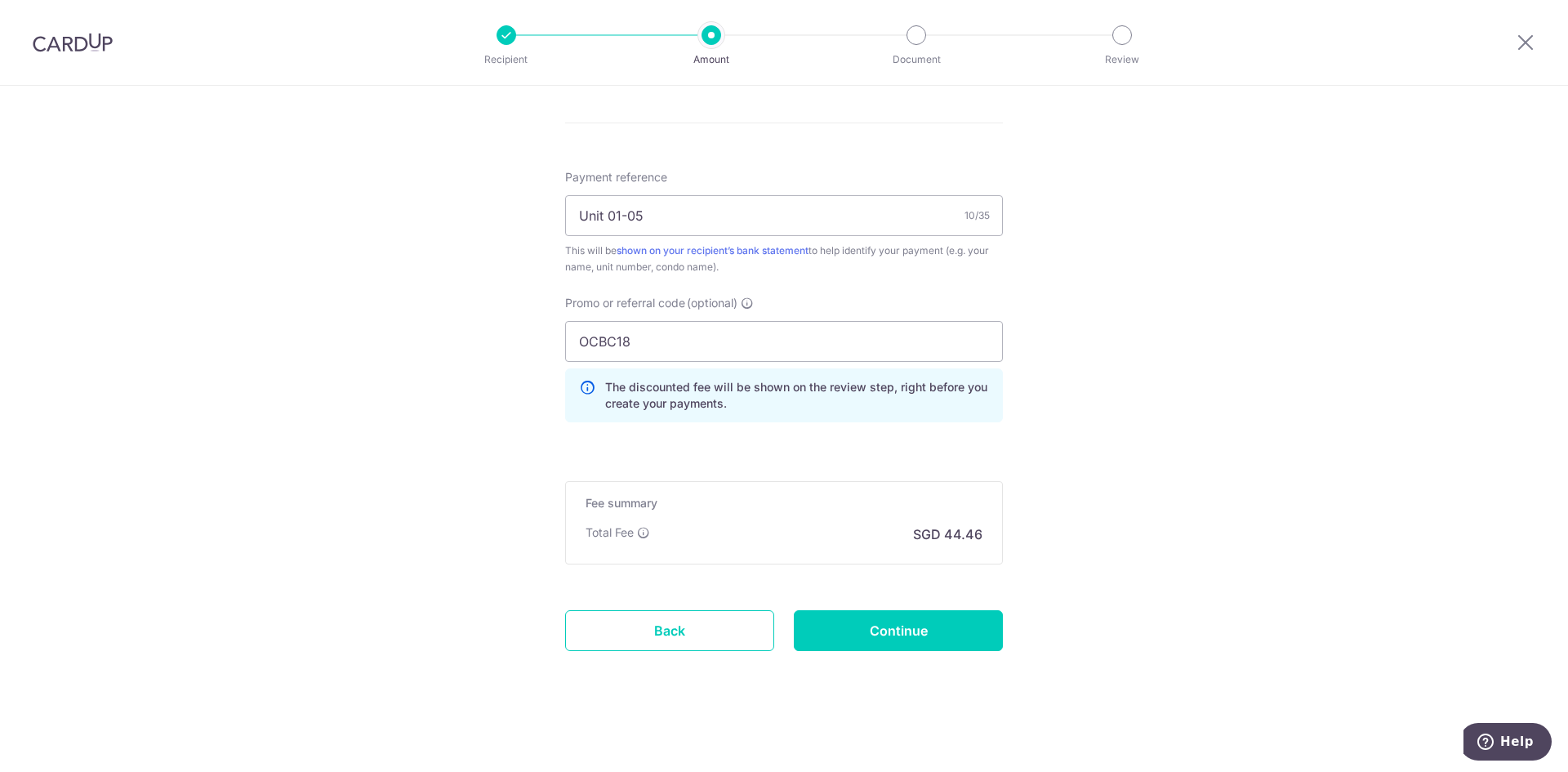
scroll to position [949, 0]
click at [835, 618] on input "Continue" at bounding box center [898, 629] width 209 height 41
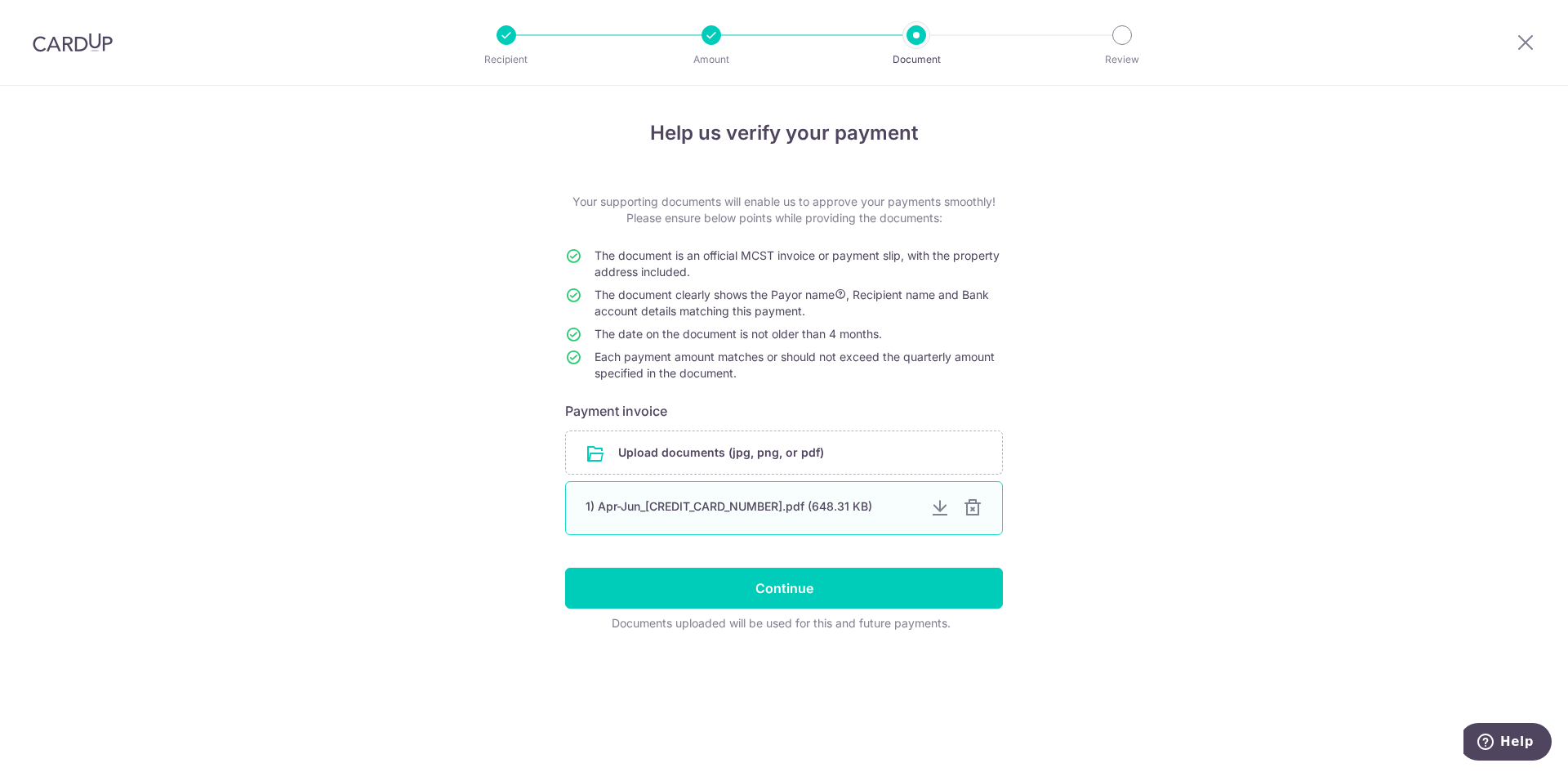
click at [975, 508] on div at bounding box center [973, 508] width 20 height 20
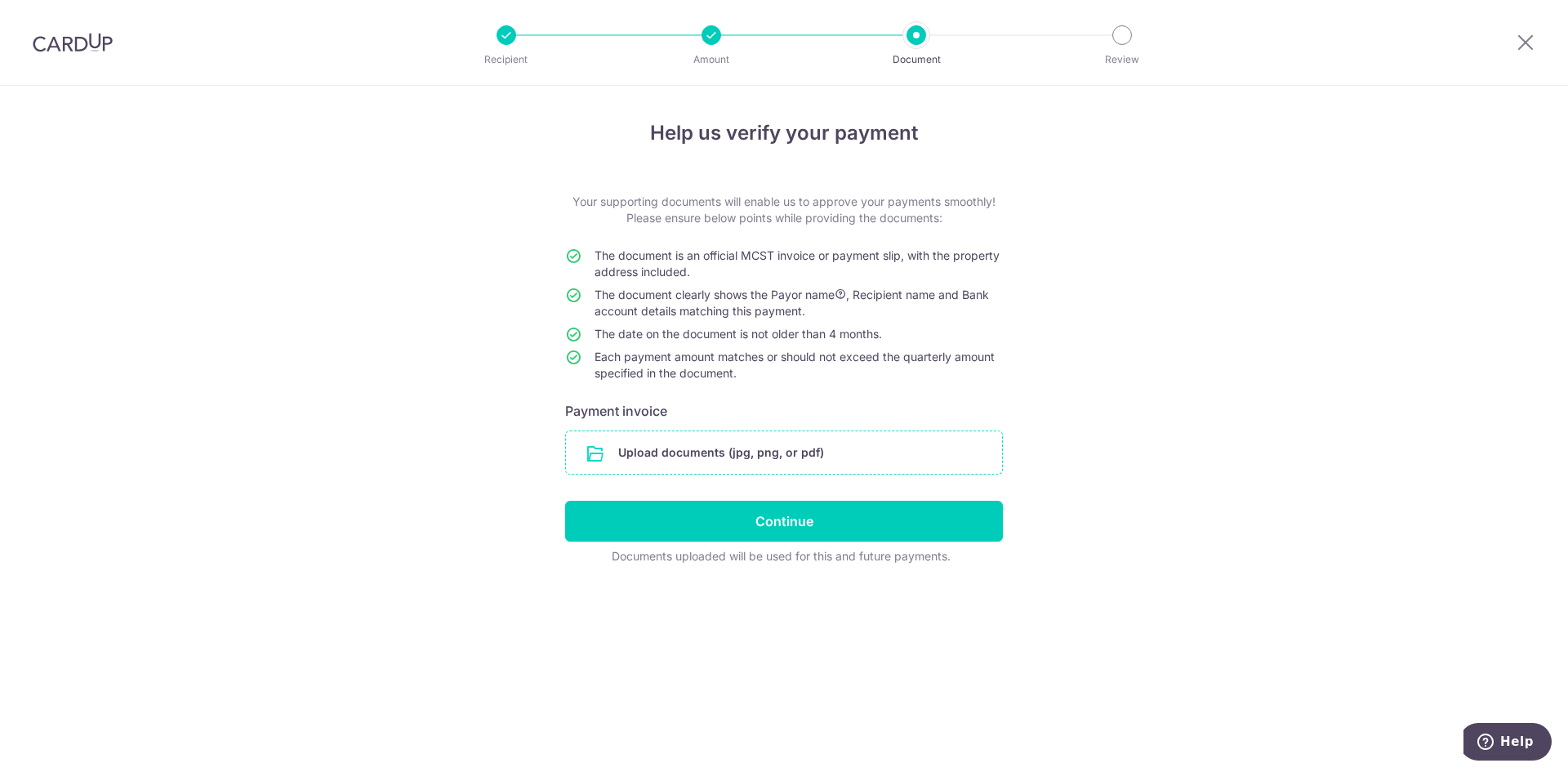
click at [665, 459] on input "file" at bounding box center [783, 452] width 436 height 43
click at [773, 447] on input "file" at bounding box center [783, 452] width 436 height 43
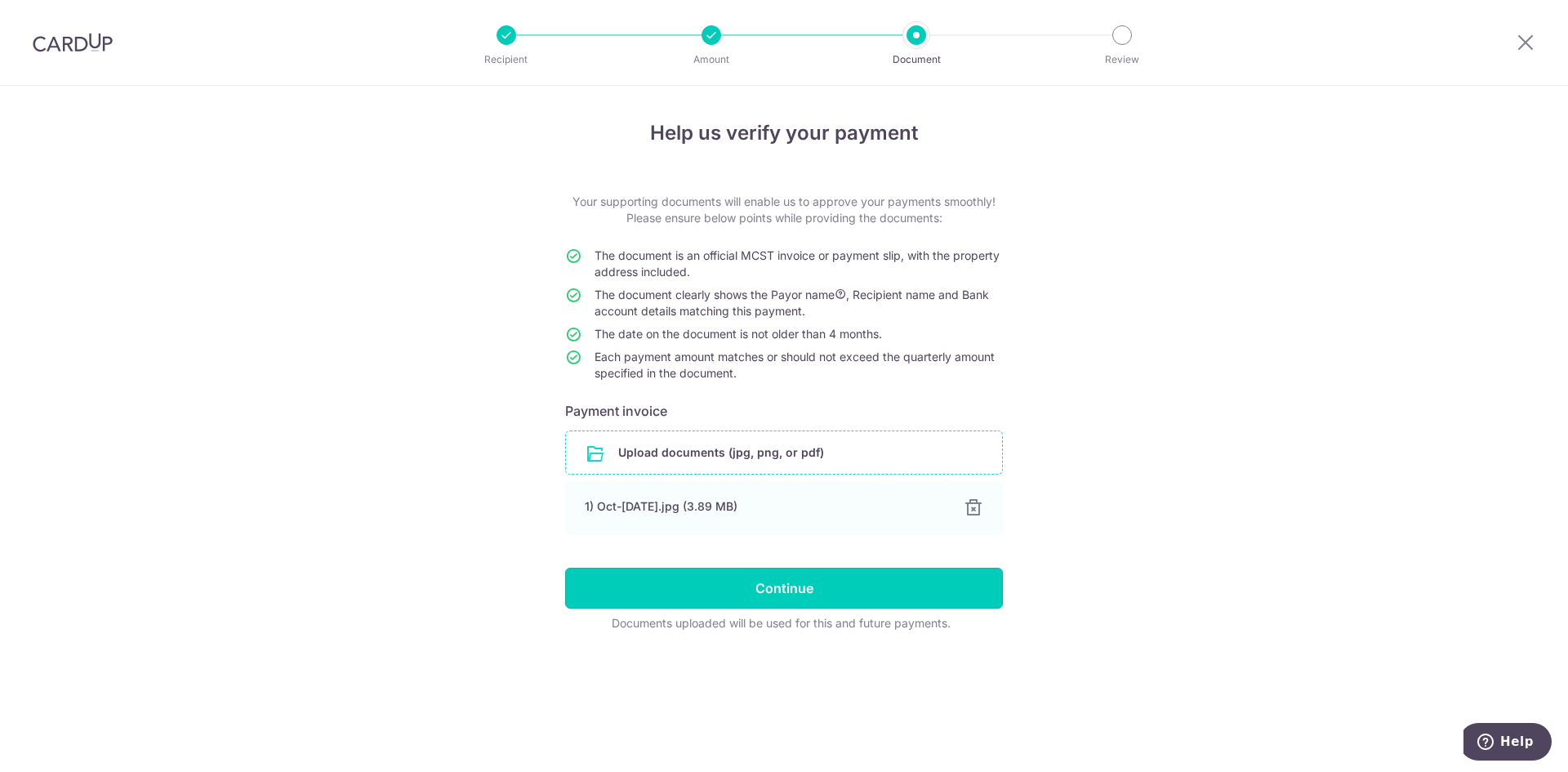
drag, startPoint x: 764, startPoint y: 591, endPoint x: 420, endPoint y: 546, distance: 346.9
click at [420, 546] on div "Help us verify your payment Your supporting documents will enable us to approve…" at bounding box center [784, 429] width 1568 height 686
click at [616, 580] on input "Continue" at bounding box center [783, 588] width 437 height 41
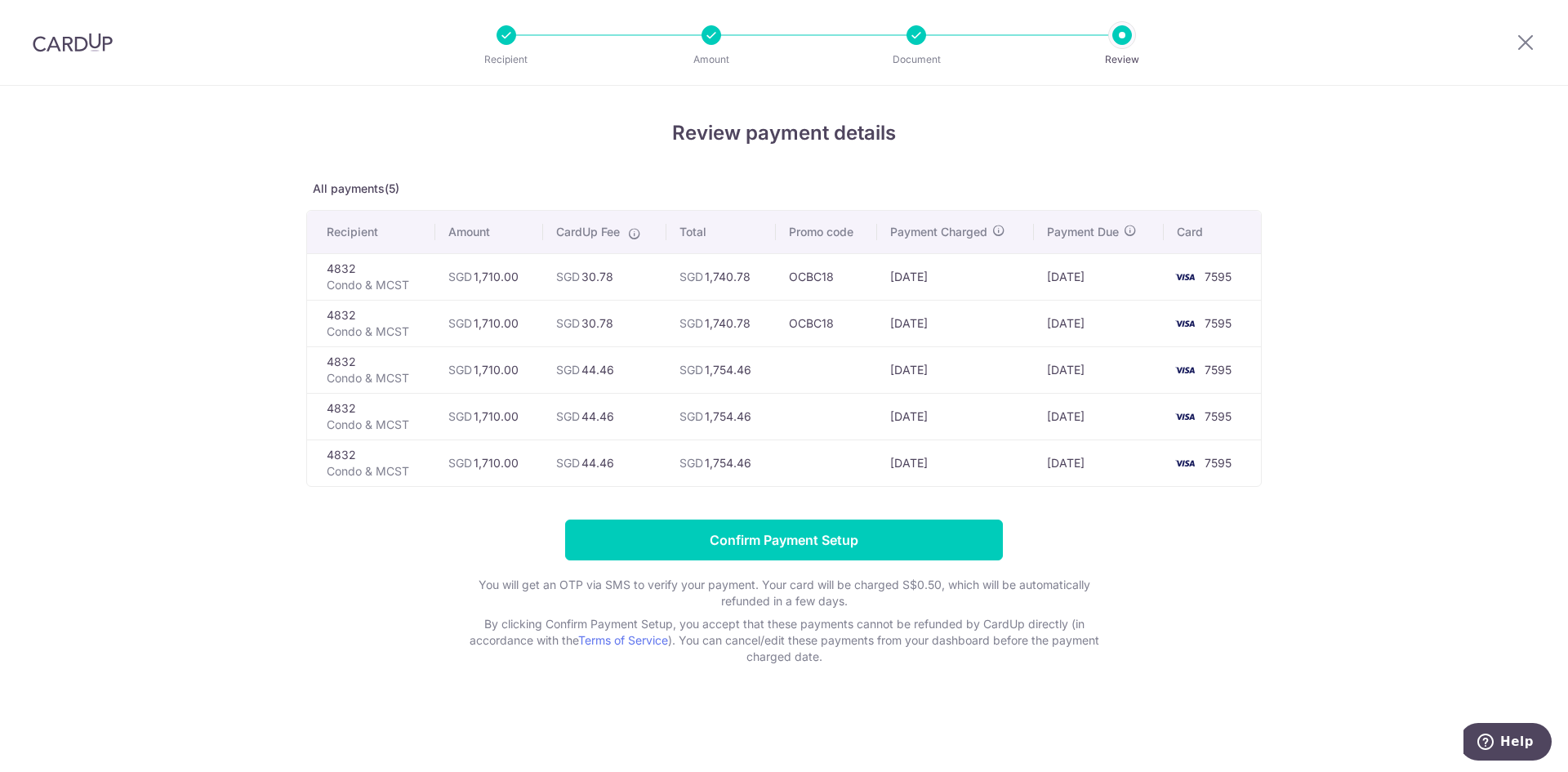
click at [1241, 28] on header "Recipient Amount Document Review" at bounding box center [784, 43] width 1568 height 86
click at [904, 537] on input "Confirm Payment Setup" at bounding box center [783, 540] width 437 height 41
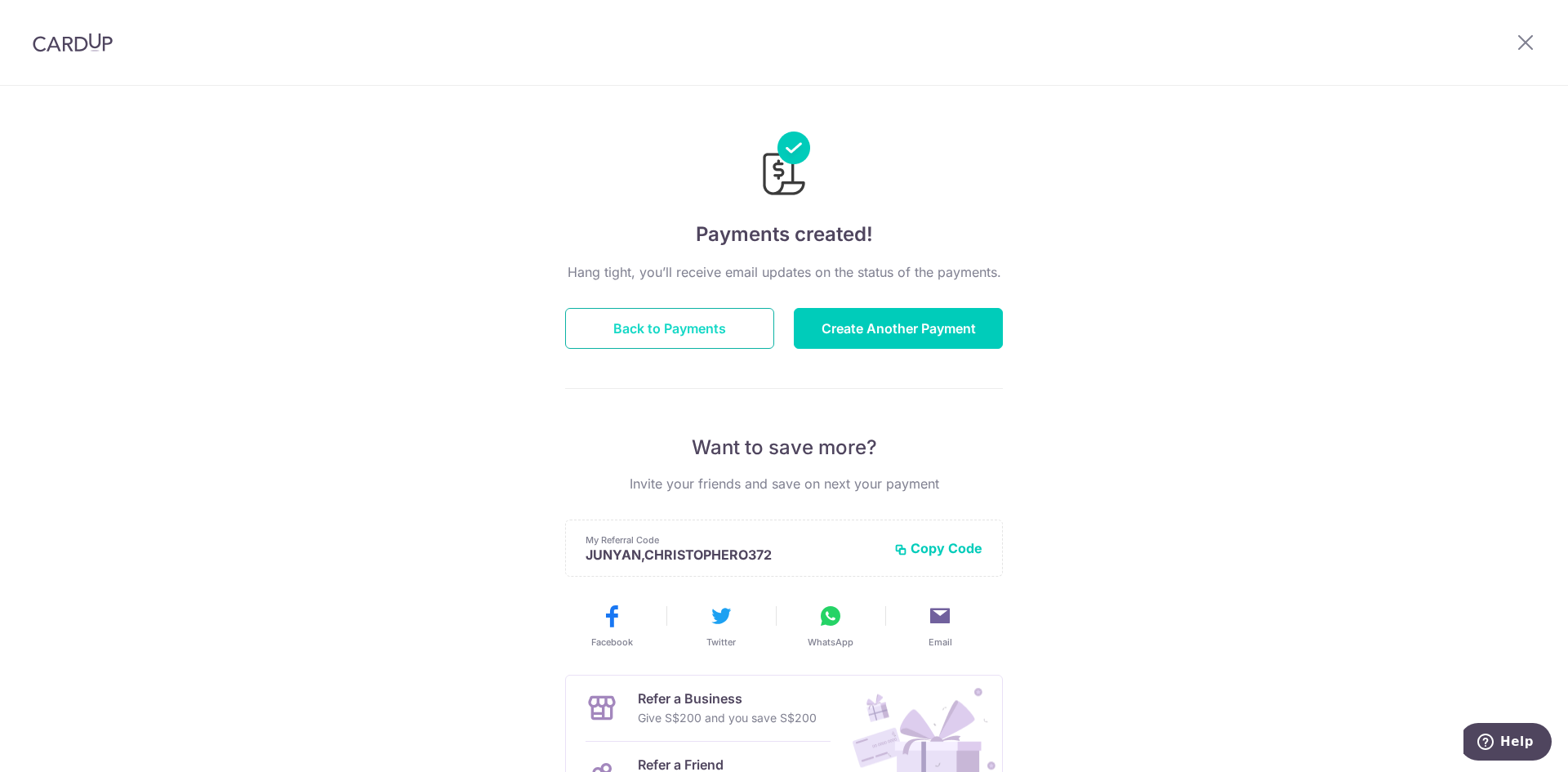
click at [676, 336] on button "Back to Payments" at bounding box center [670, 329] width 209 height 41
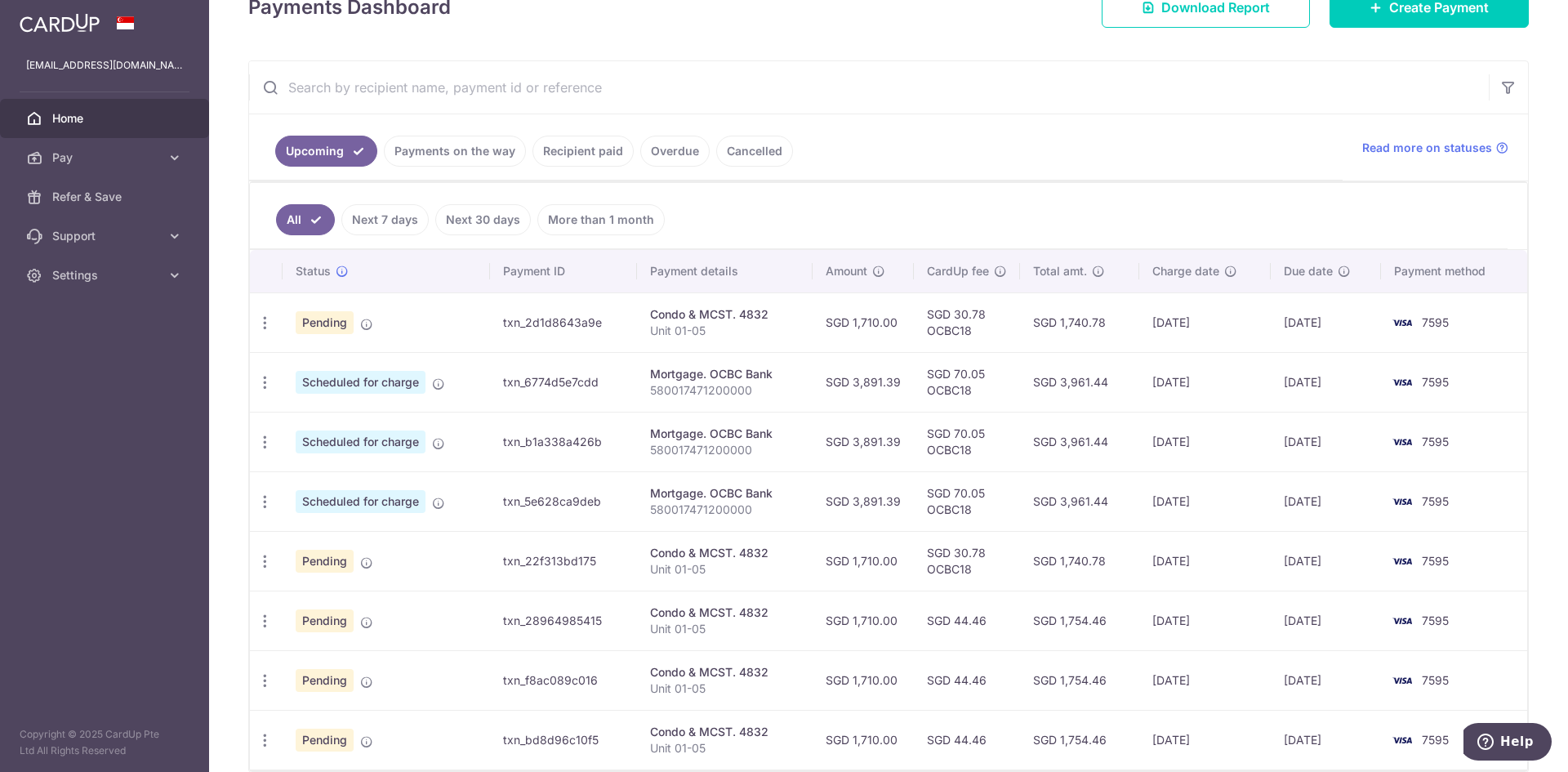
scroll to position [327, 0]
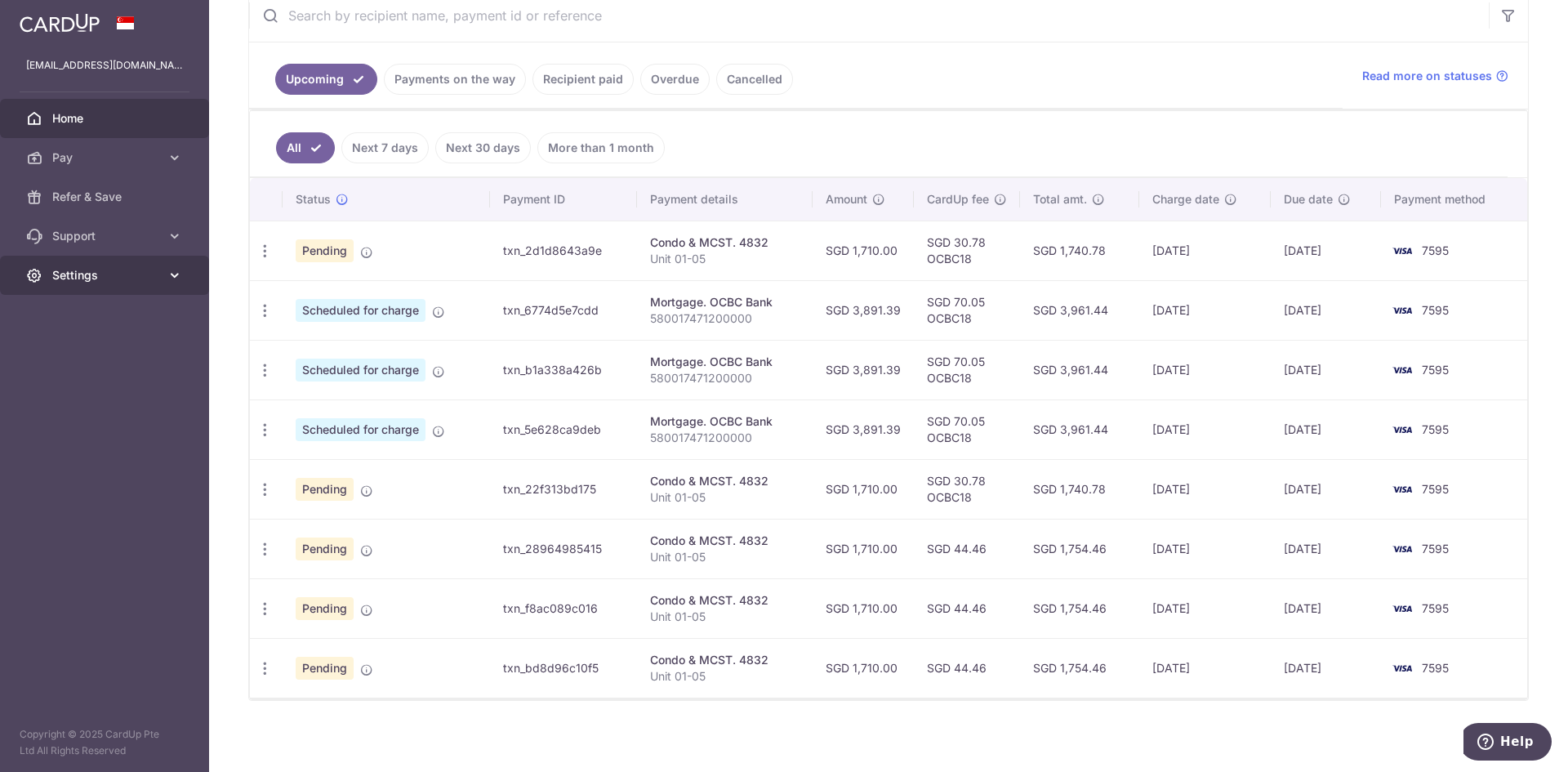
click at [134, 273] on span "Settings" at bounding box center [106, 276] width 108 height 16
drag, startPoint x: 938, startPoint y: 56, endPoint x: 938, endPoint y: 72, distance: 16.0
click at [938, 67] on ul "Upcoming Payments on the way Recipient paid Overdue Cancelled" at bounding box center [796, 75] width 1094 height 66
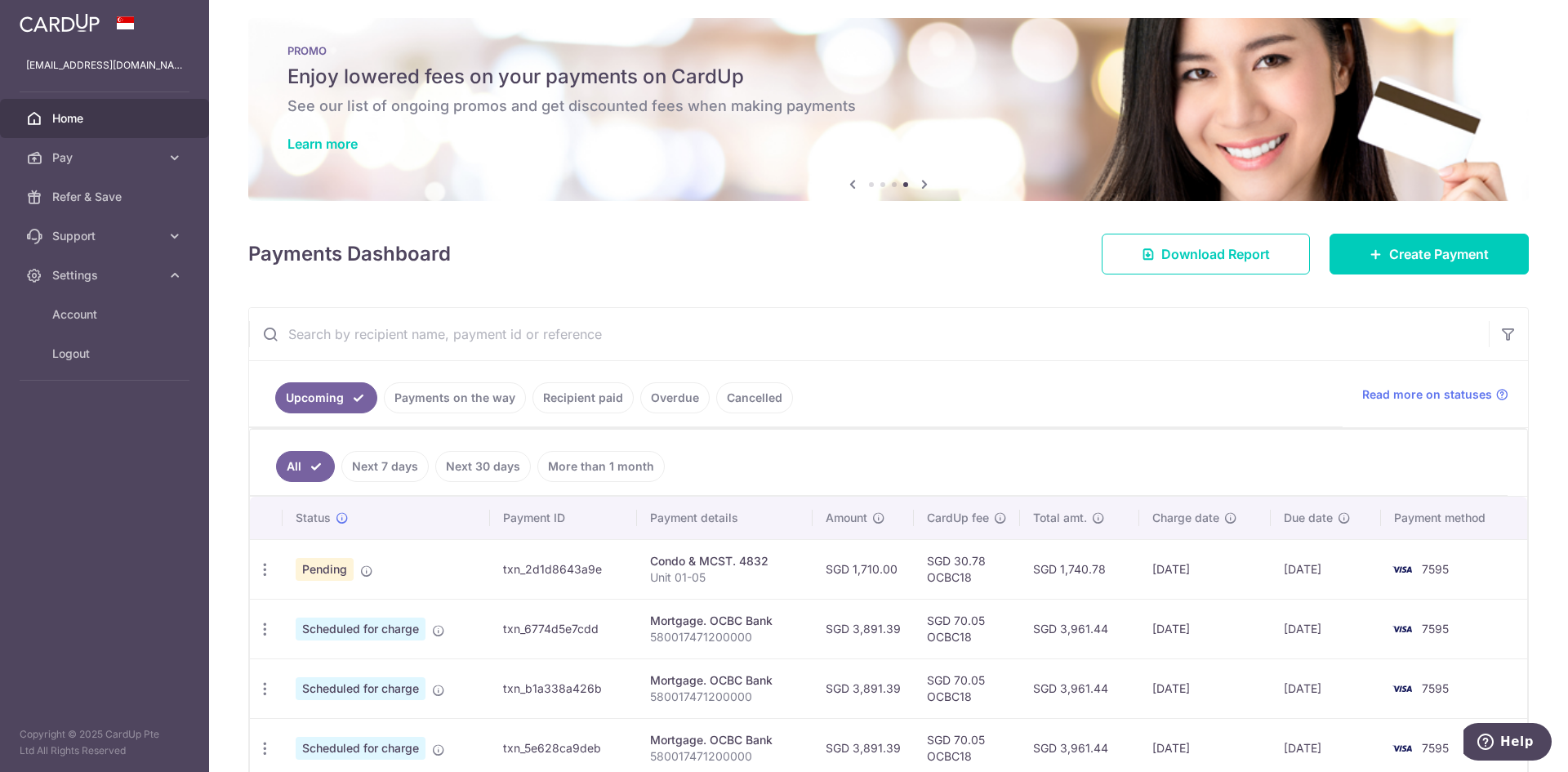
scroll to position [0, 0]
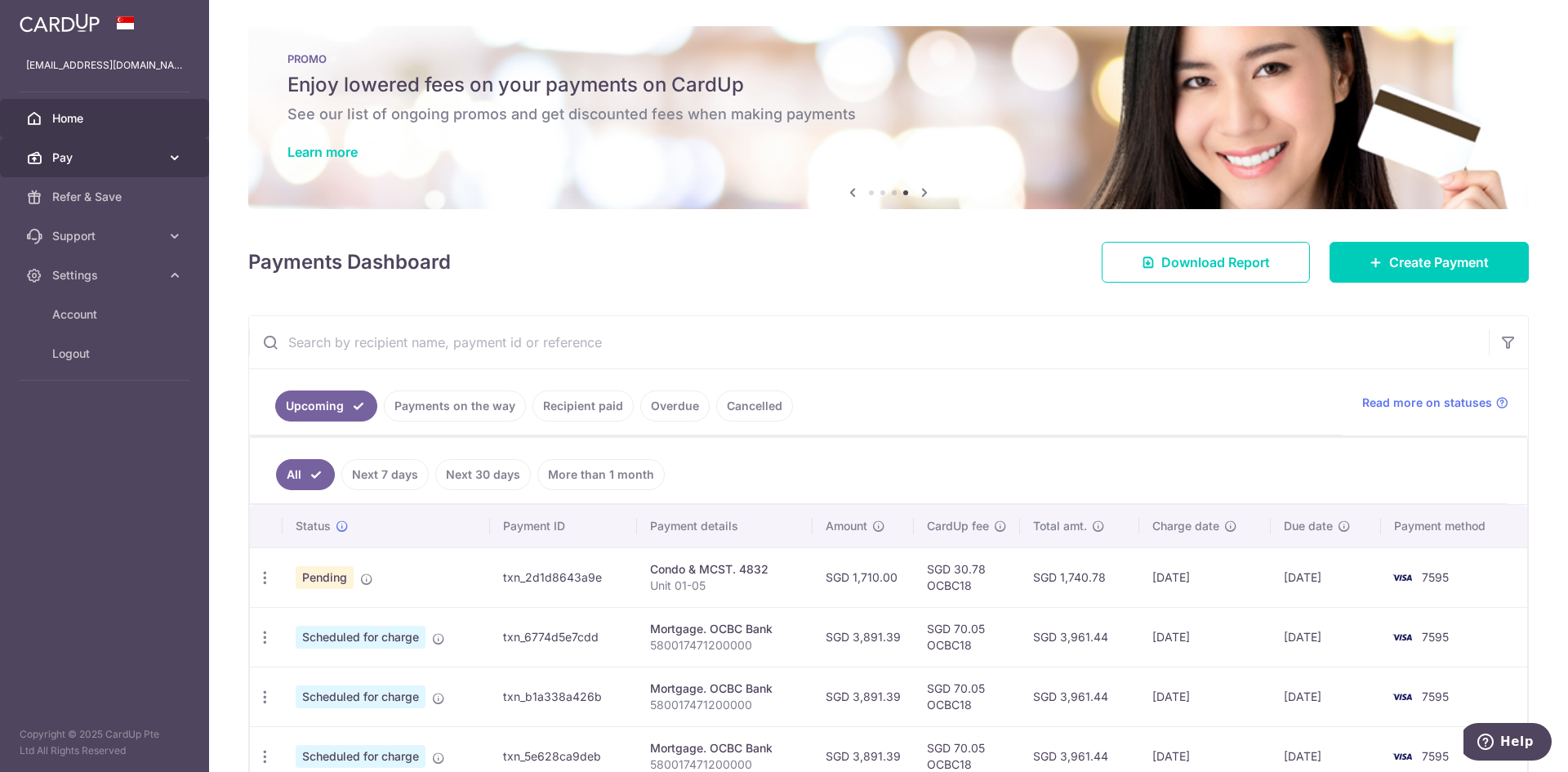
click at [146, 159] on span "Pay" at bounding box center [106, 158] width 108 height 16
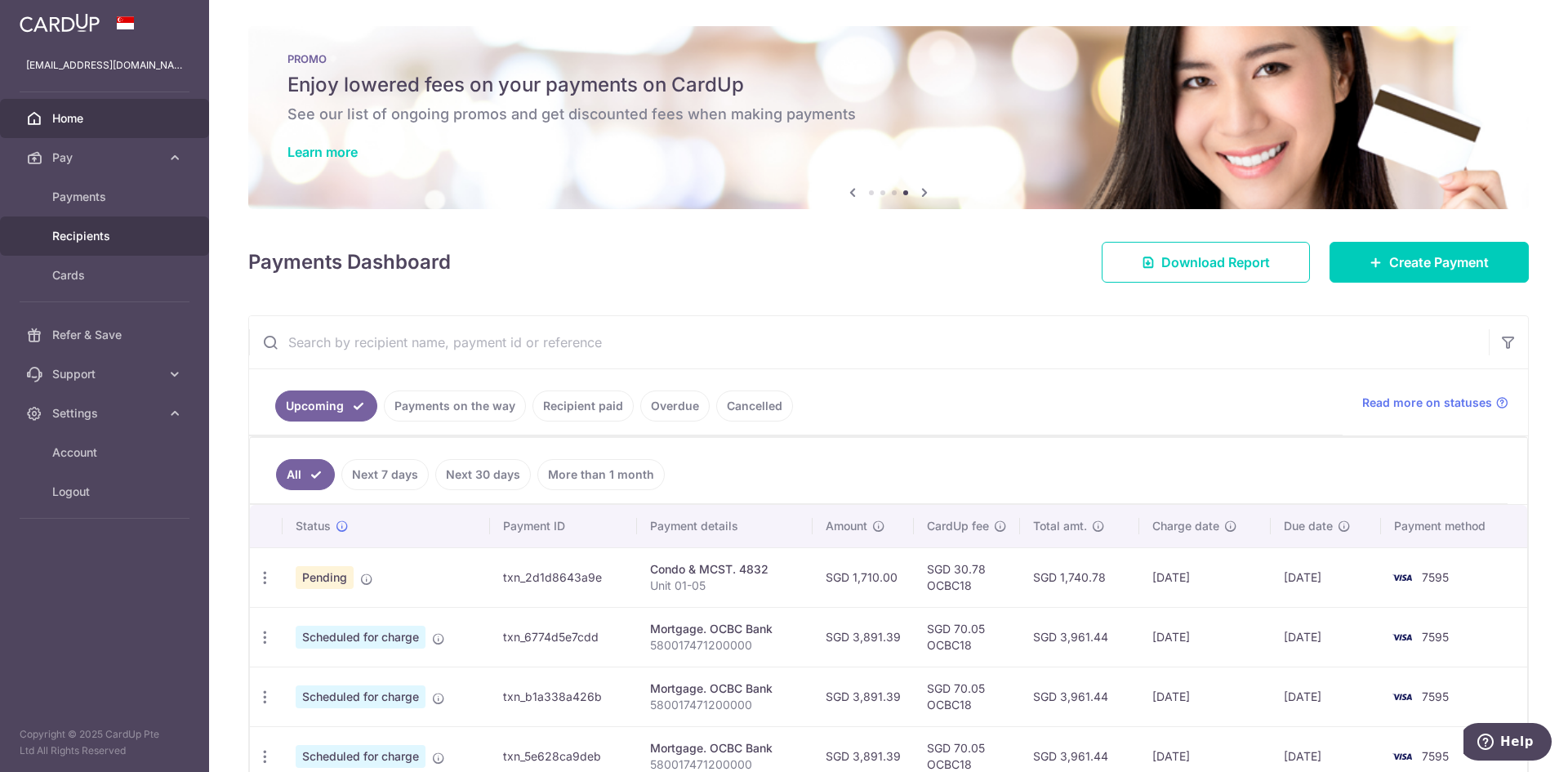
click at [146, 237] on span "Recipients" at bounding box center [106, 236] width 108 height 16
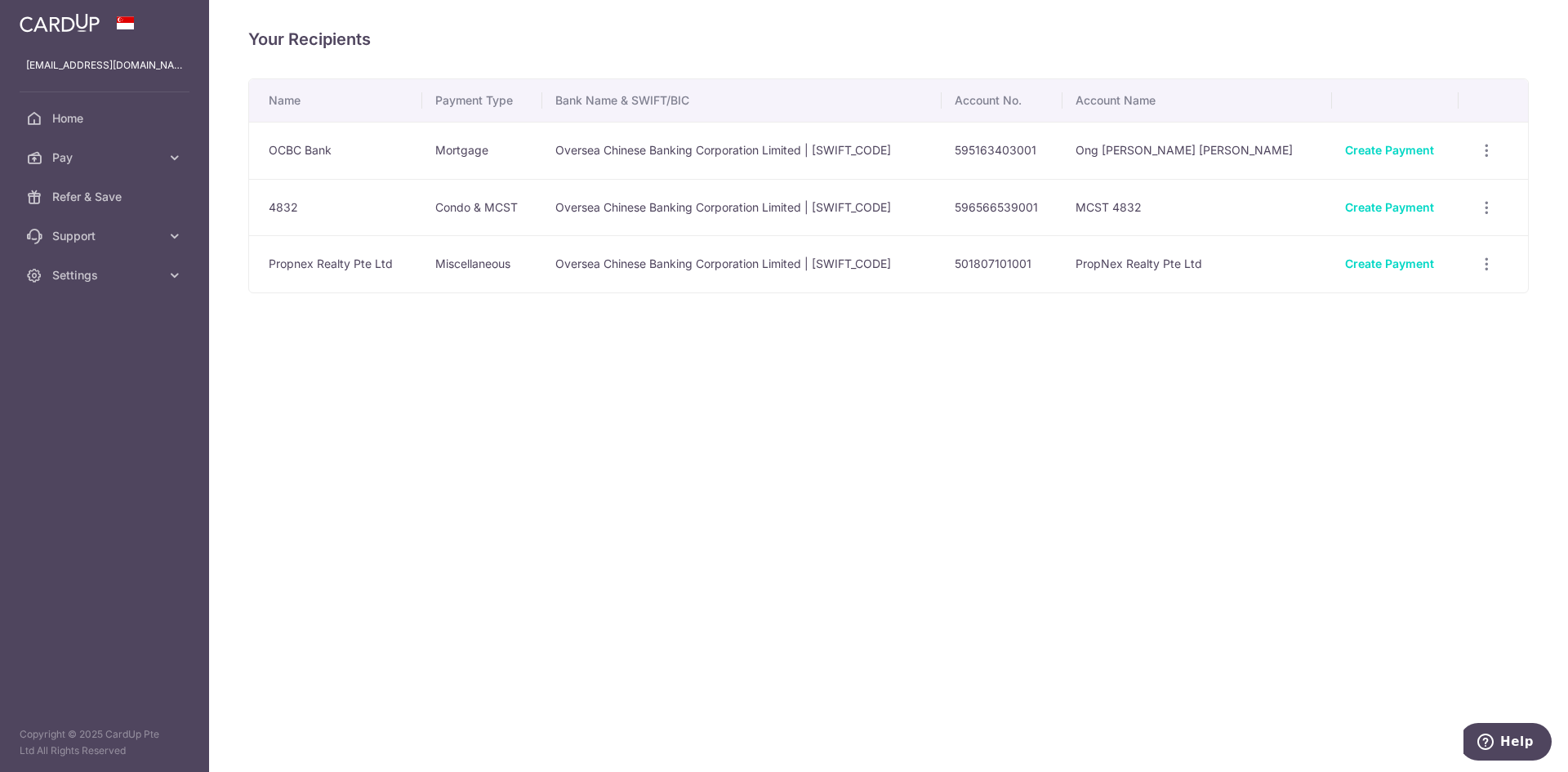
click at [1019, 357] on div "Your Recipients Name Payment Type Bank Name & SWIFT/BIC Account No. Account Nam…" at bounding box center [889, 386] width 1359 height 772
click at [115, 272] on span "Settings" at bounding box center [106, 276] width 108 height 16
click at [114, 346] on span "Logout" at bounding box center [106, 354] width 108 height 16
